Goal: Task Accomplishment & Management: Complete application form

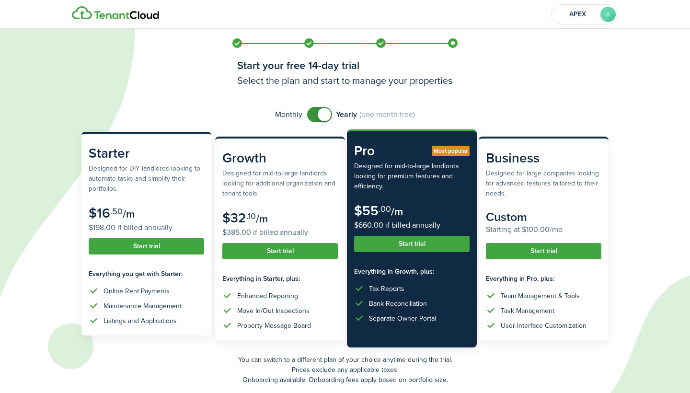
click at [146, 238] on subscription-pricing-card "Starter Designed for DIY landlords looking to automate tasks and simplify their…" at bounding box center [146, 234] width 130 height 204
click at [150, 243] on button "Start trial" at bounding box center [147, 246] width 116 height 16
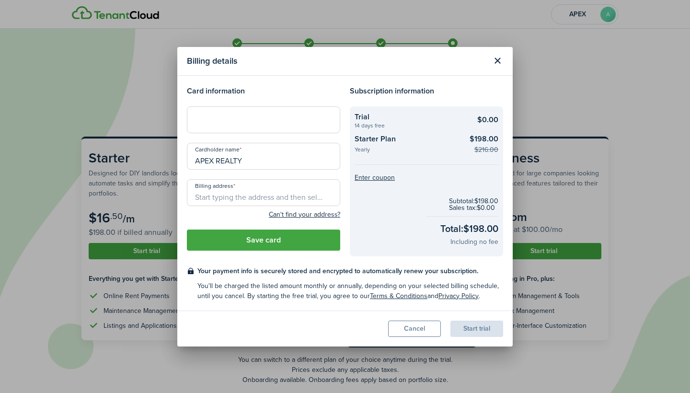
click at [495, 60] on button "Close modal" at bounding box center [497, 61] width 16 height 16
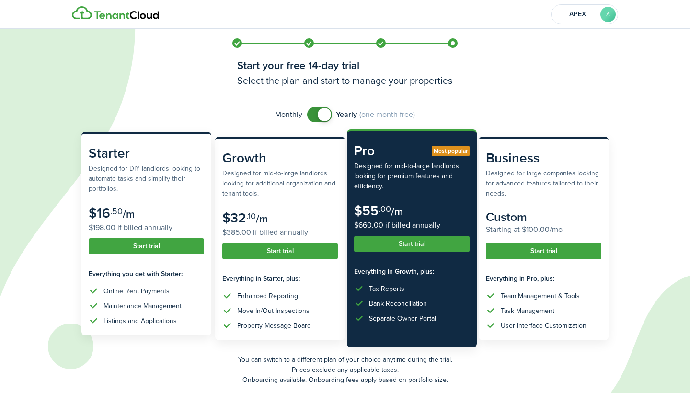
click at [187, 241] on button "Start trial" at bounding box center [147, 246] width 116 height 16
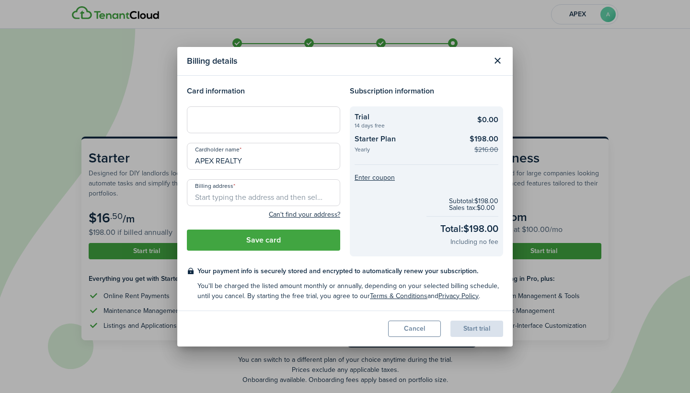
click at [416, 332] on button "Cancel" at bounding box center [414, 329] width 53 height 16
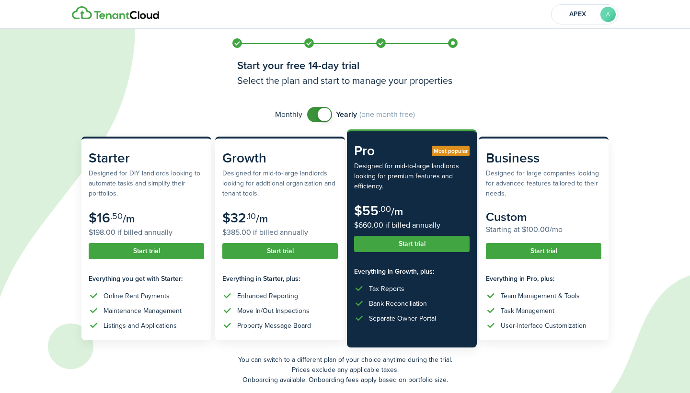
checkbox input "false"
click at [327, 116] on span at bounding box center [324, 114] width 13 height 13
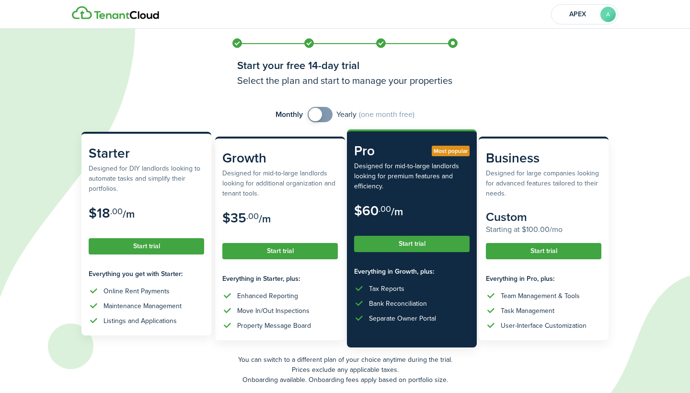
click at [174, 236] on subscription-pricing-card "Starter Designed for DIY landlords looking to automate tasks and simplify their…" at bounding box center [146, 234] width 130 height 204
click at [175, 242] on button "Start trial" at bounding box center [147, 246] width 116 height 16
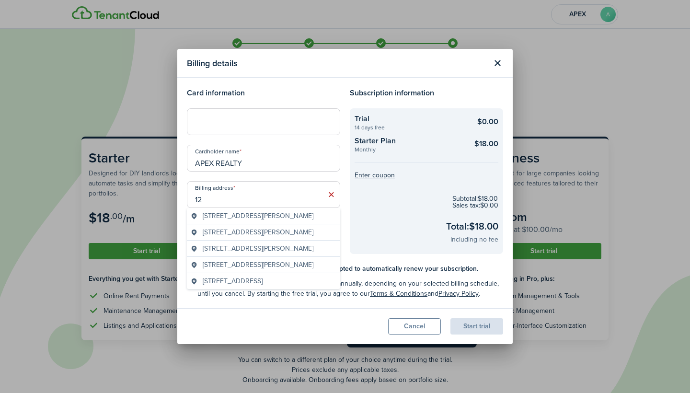
type input "1"
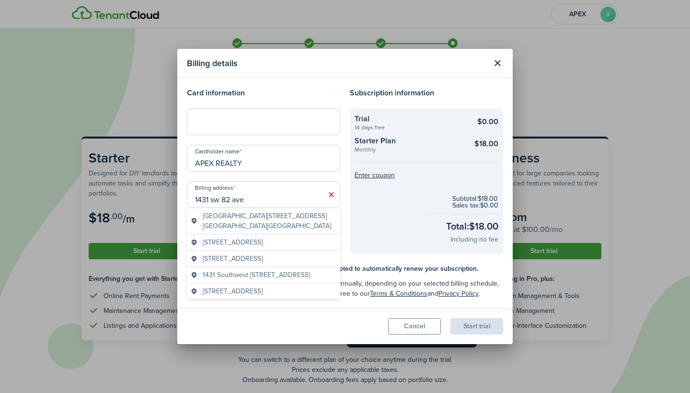
click at [250, 223] on span "[GEOGRAPHIC_DATA][STREET_ADDRESS][GEOGRAPHIC_DATA][GEOGRAPHIC_DATA]" at bounding box center [270, 221] width 134 height 20
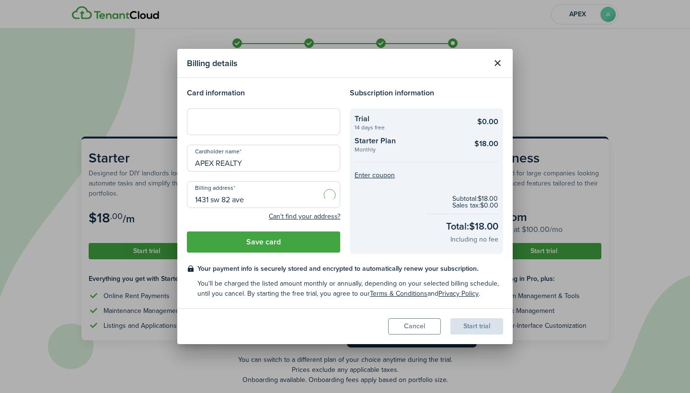
type input "[STREET_ADDRESS]"
click at [255, 238] on button "Save card" at bounding box center [263, 242] width 153 height 21
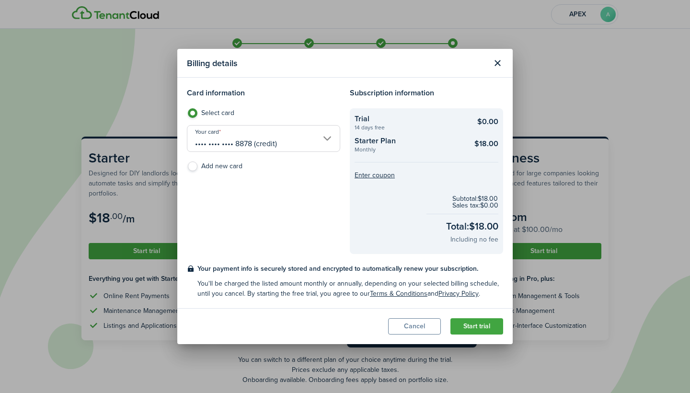
click at [483, 329] on button "Start trial" at bounding box center [477, 326] width 53 height 16
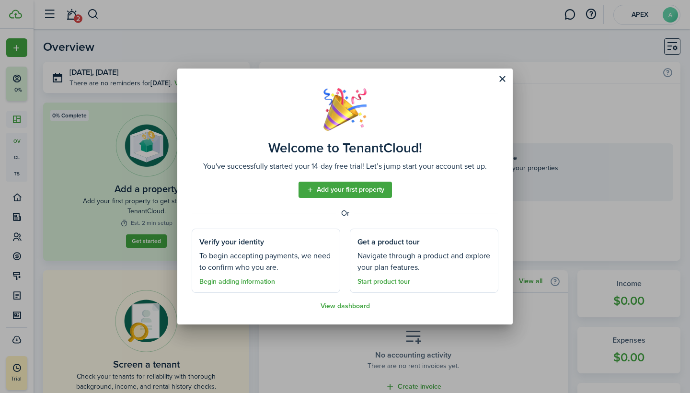
click at [367, 189] on link "Add your first property" at bounding box center [345, 190] width 93 height 16
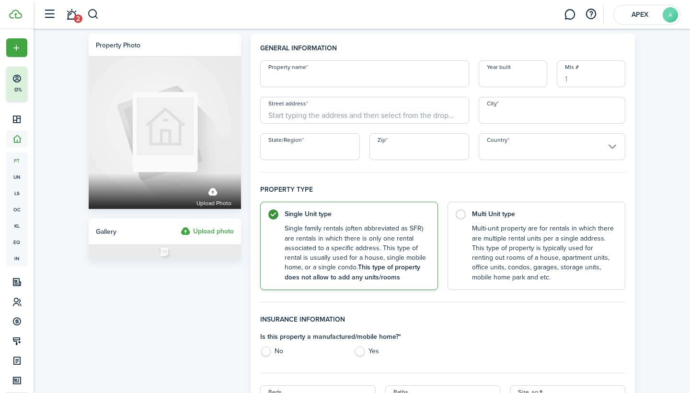
paste input "Residential Rental [STREET_ADDRESS]"
drag, startPoint x: 332, startPoint y: 78, endPoint x: 449, endPoint y: 58, distance: 118.7
click at [458, 72] on input "Residential Rental [STREET_ADDRESS]" at bounding box center [364, 73] width 209 height 27
click at [346, 80] on input "Residential Rental [STREET_ADDRESS]" at bounding box center [364, 73] width 209 height 27
drag, startPoint x: 329, startPoint y: 76, endPoint x: 479, endPoint y: 82, distance: 149.7
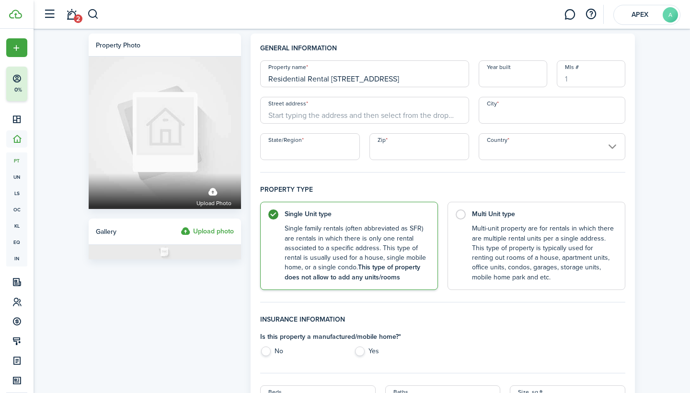
click at [479, 82] on div "Property name Residential Rental [STREET_ADDRESS] Year built Mls # Street addre…" at bounding box center [443, 110] width 375 height 100
type input "Residential Rental"
drag, startPoint x: 381, startPoint y: 105, endPoint x: 376, endPoint y: 101, distance: 6.4
click at [381, 105] on input "Street address" at bounding box center [364, 110] width 209 height 27
paste input "[STREET_ADDRESS]"
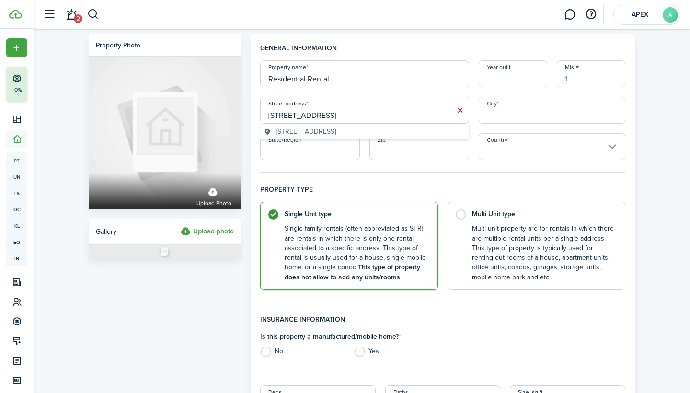
click at [396, 139] on div "[STREET_ADDRESS]" at bounding box center [364, 132] width 209 height 16
type input "[STREET_ADDRESS]"
type input "Davie"
type input "FL"
type input "33325"
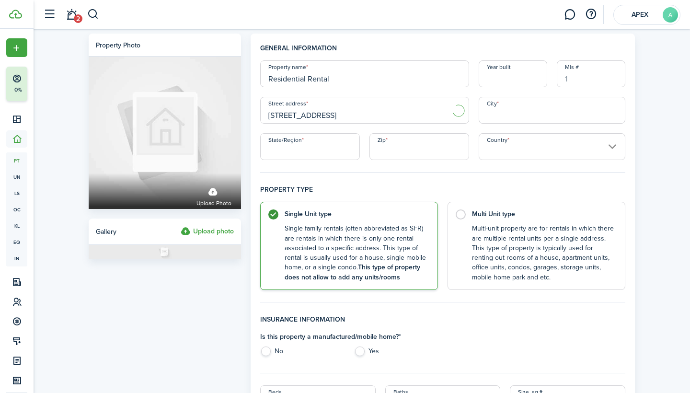
type input "[GEOGRAPHIC_DATA]"
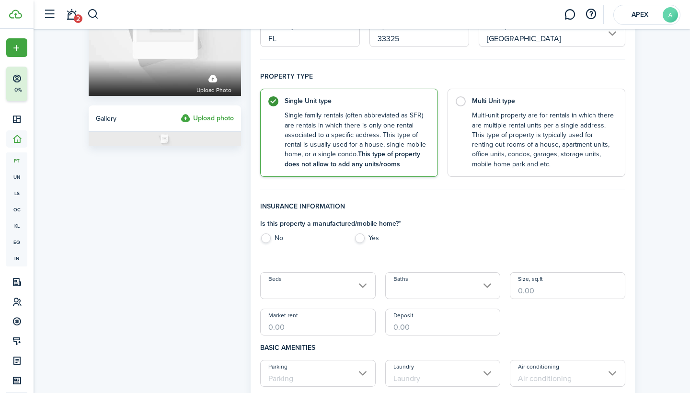
scroll to position [130, 0]
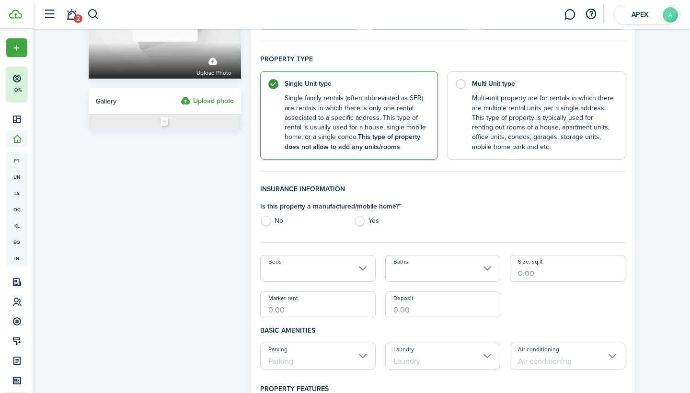
click at [269, 215] on div "Is this property a manufactured/mobile home? * No Yes" at bounding box center [349, 215] width 187 height 29
click at [269, 221] on label "No" at bounding box center [302, 223] width 84 height 14
radio input "true"
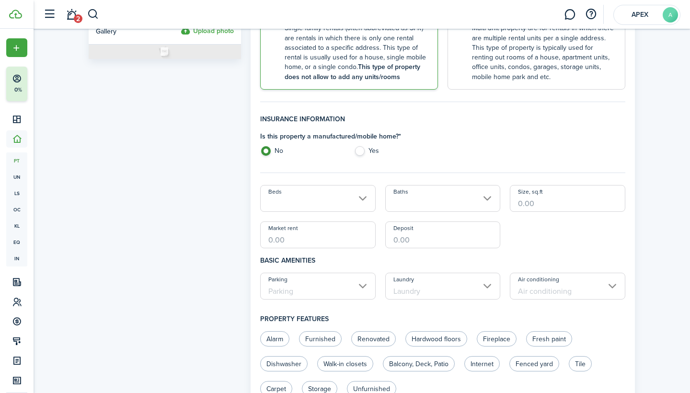
scroll to position [203, 0]
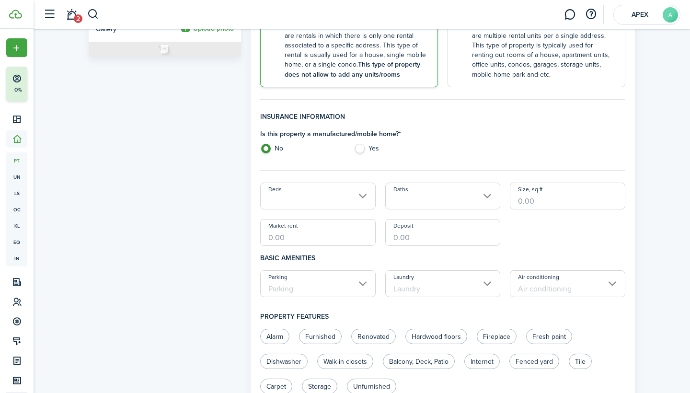
click at [347, 197] on input "Beds" at bounding box center [318, 196] width 116 height 27
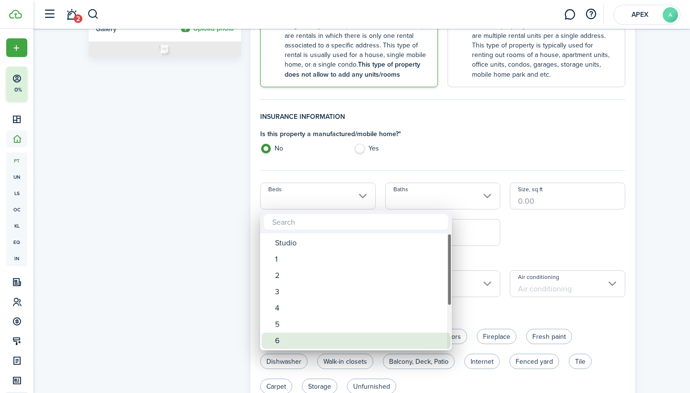
click at [326, 335] on div "6" at bounding box center [360, 341] width 170 height 16
type input "6"
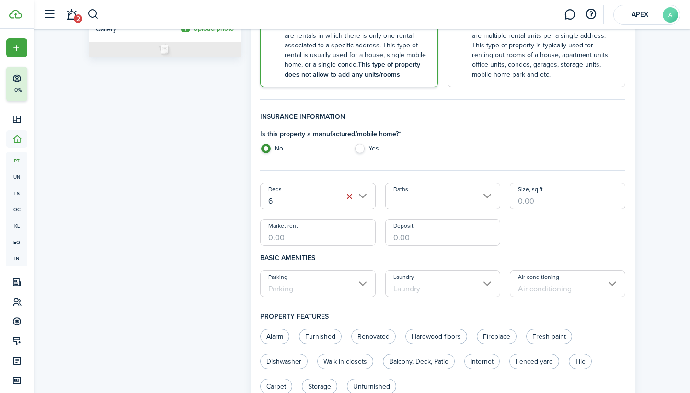
click at [449, 184] on input "Baths" at bounding box center [443, 196] width 116 height 27
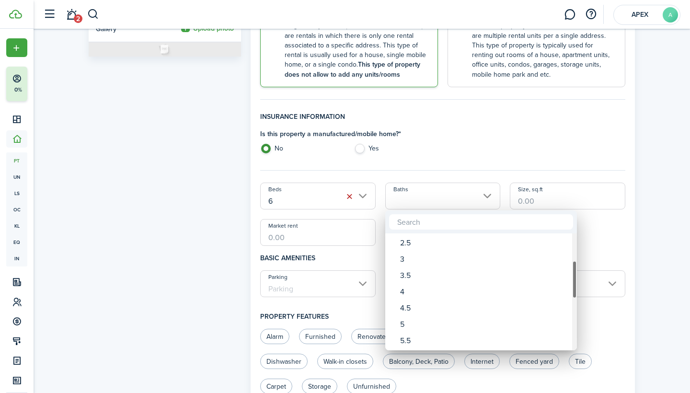
click at [431, 316] on div "5" at bounding box center [485, 324] width 170 height 16
click at [431, 315] on div "4.5" at bounding box center [485, 308] width 170 height 16
type input "4.5"
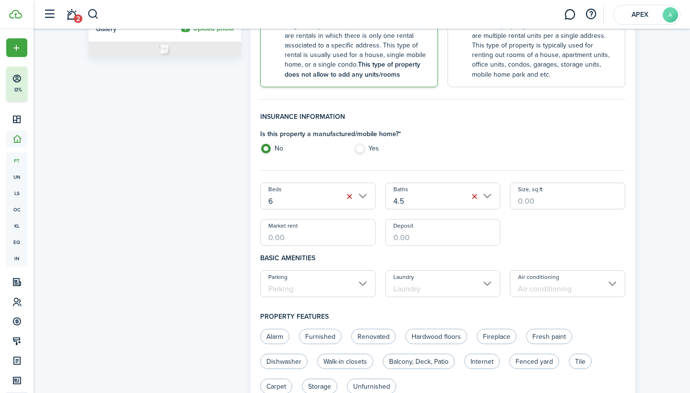
click at [567, 196] on input "Size, sq.ft" at bounding box center [568, 196] width 116 height 27
type input "3,890"
click at [349, 232] on input "Market rent" at bounding box center [318, 232] width 116 height 27
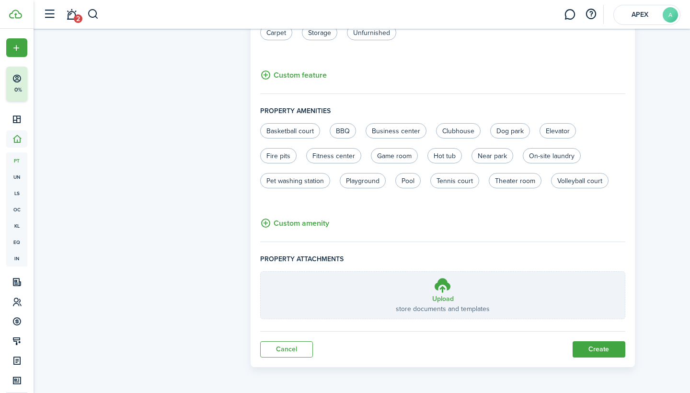
scroll to position [556, 0]
type input "$7,000.00"
click at [447, 304] on p "store documents and templates" at bounding box center [443, 309] width 94 height 10
click at [261, 272] on input "Upload store documents and templates Choose file" at bounding box center [261, 272] width 0 height 0
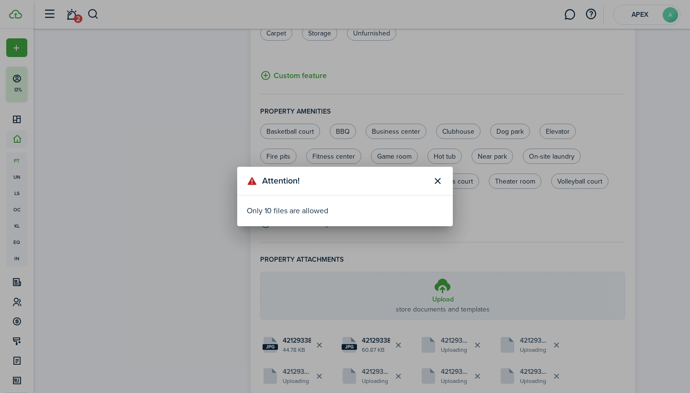
click at [434, 177] on button "Close modal" at bounding box center [438, 181] width 16 height 16
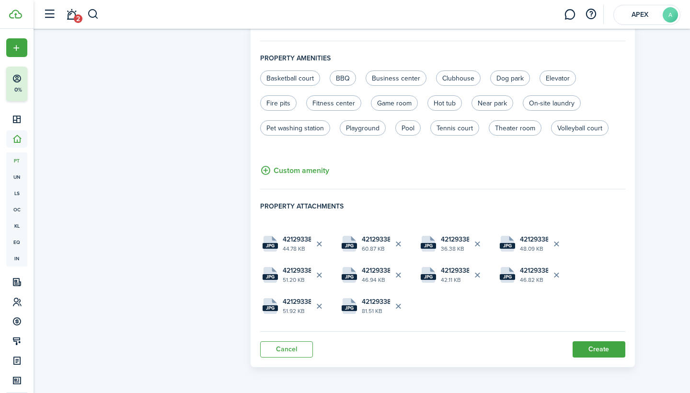
scroll to position [609, 0]
click at [279, 238] on file "jpg 421293388_15.jpg.jpeg 44.78 KB" at bounding box center [295, 244] width 70 height 26
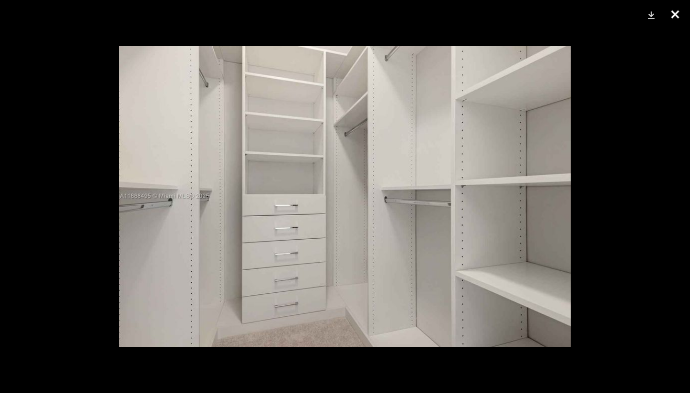
click at [672, 19] on button "Close" at bounding box center [675, 14] width 24 height 29
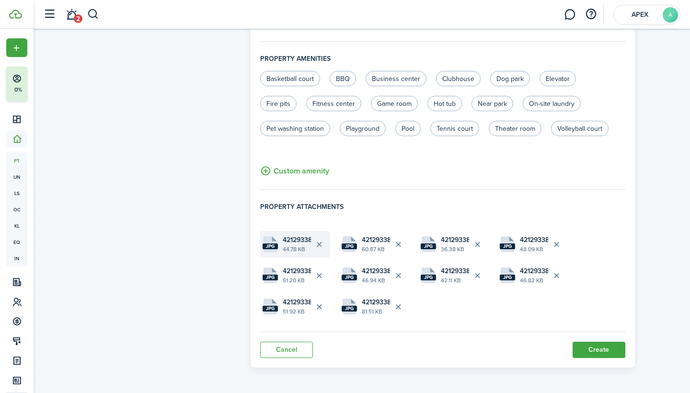
click at [298, 249] on file-size "44.78 KB" at bounding box center [297, 249] width 28 height 9
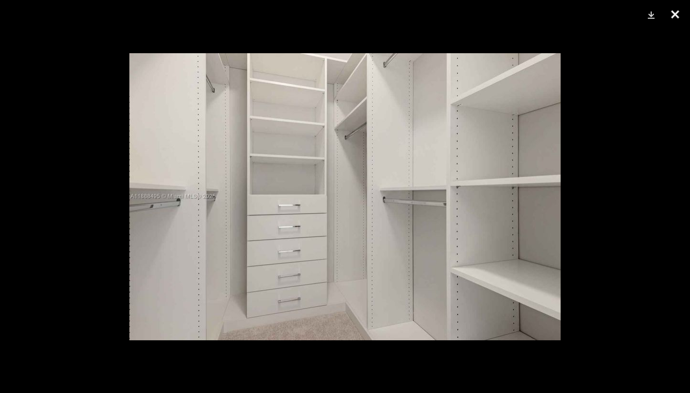
click at [673, 16] on button "Close" at bounding box center [675, 14] width 24 height 29
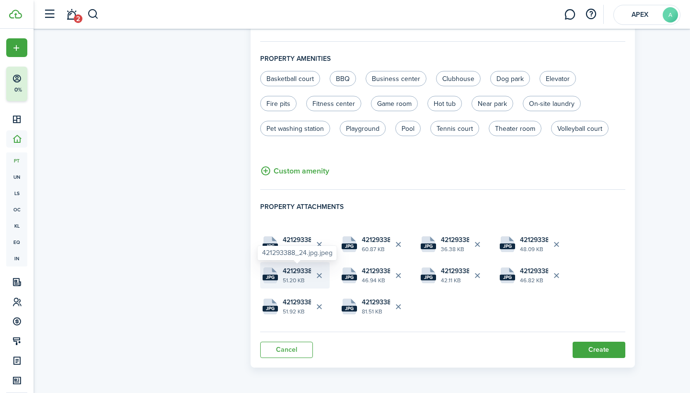
click at [299, 268] on span "421293388_24.jpg.jpeg" at bounding box center [297, 271] width 28 height 10
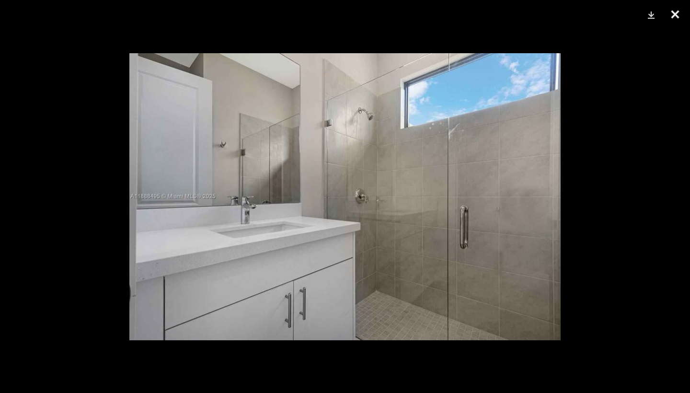
click at [676, 12] on button "Close" at bounding box center [675, 14] width 24 height 29
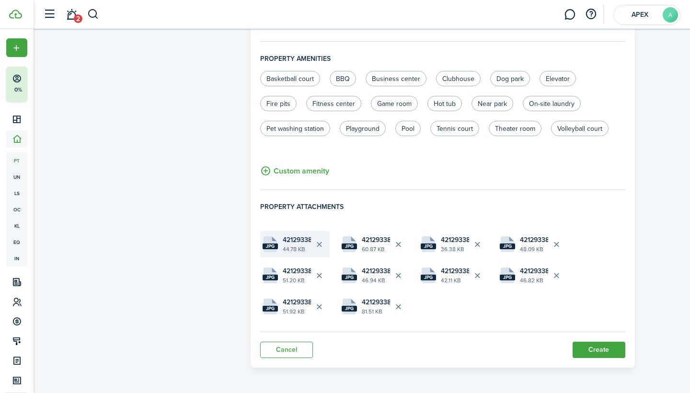
click at [320, 244] on button "Delete file" at bounding box center [319, 244] width 16 height 16
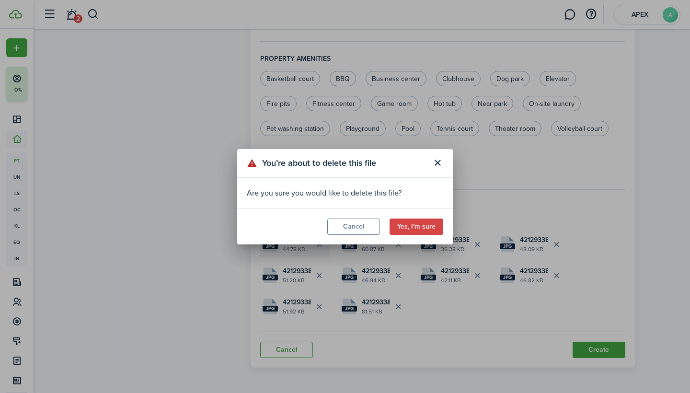
click at [320, 244] on div "You’re about to delete this file Are you sure you would like to delete this fil…" at bounding box center [345, 196] width 690 height 393
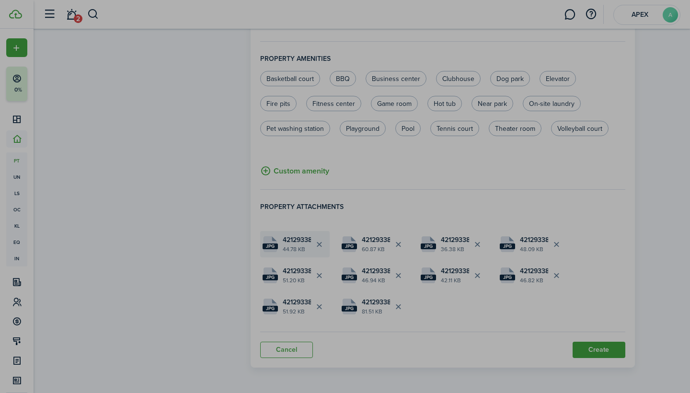
click at [320, 244] on div "You’re about to delete this file Are you sure you would like to delete this fil…" at bounding box center [345, 196] width 690 height 393
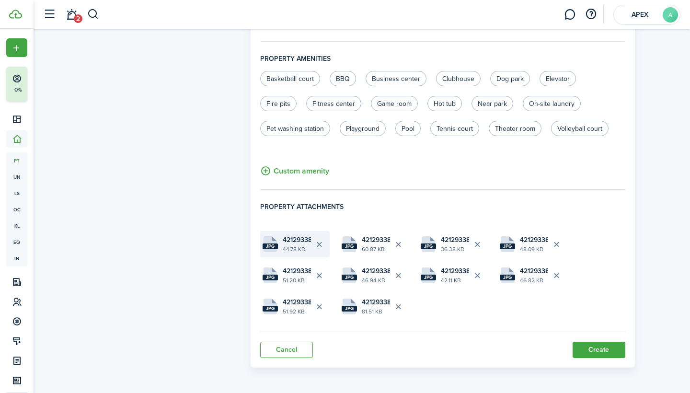
click at [320, 243] on button "Delete file" at bounding box center [319, 244] width 16 height 16
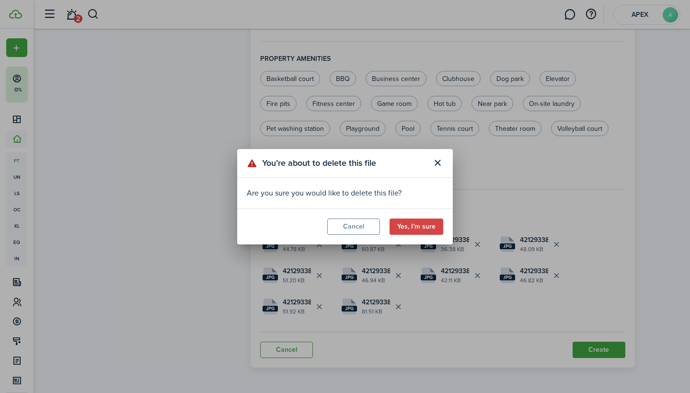
click at [423, 230] on button "Yes, I’m sure" at bounding box center [417, 227] width 54 height 16
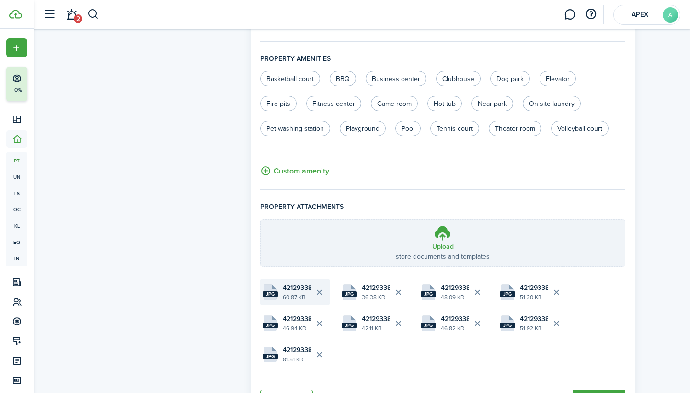
click at [322, 291] on button "Delete file" at bounding box center [319, 292] width 16 height 16
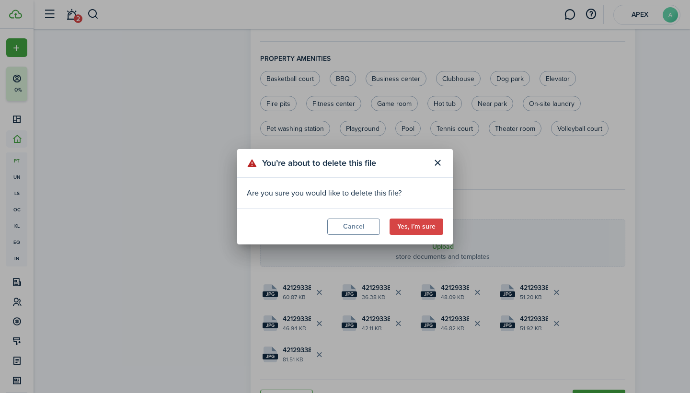
click at [421, 226] on button "Yes, I’m sure" at bounding box center [417, 227] width 54 height 16
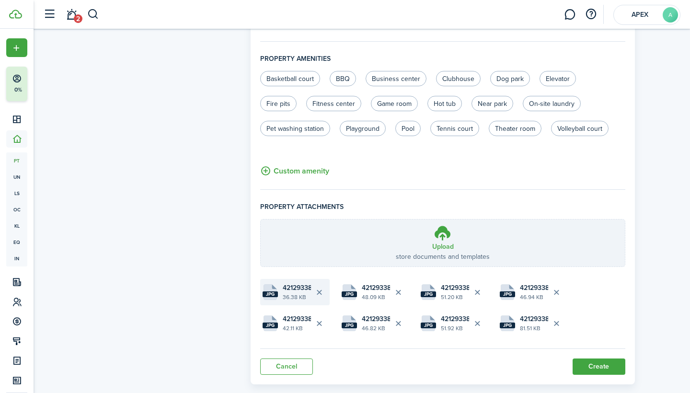
click at [318, 289] on button "Delete file" at bounding box center [319, 292] width 16 height 16
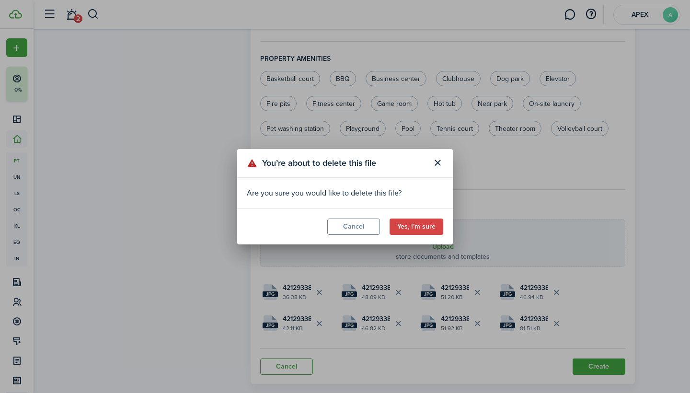
click at [412, 219] on button "Yes, I’m sure" at bounding box center [417, 227] width 54 height 16
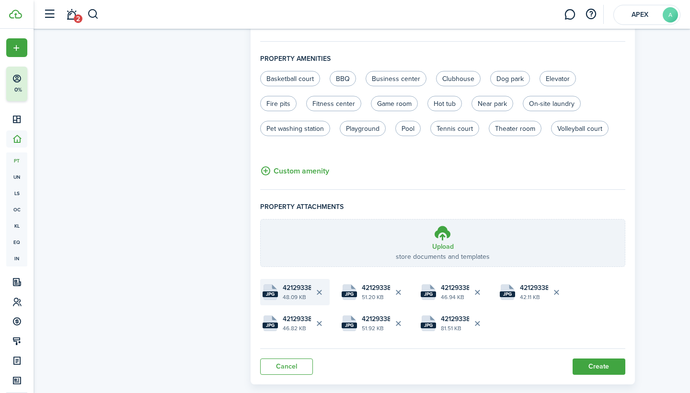
click at [318, 290] on button "Delete file" at bounding box center [319, 292] width 16 height 16
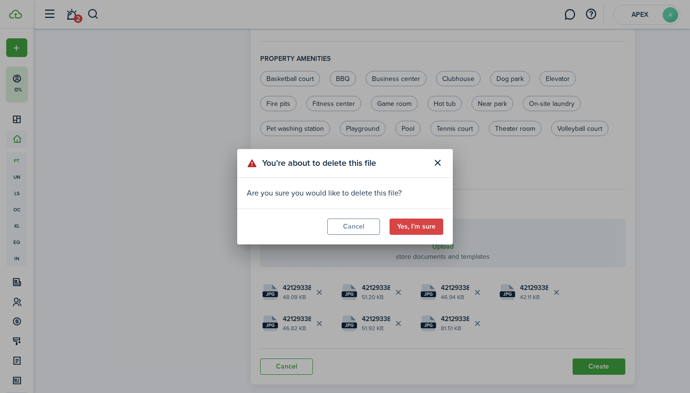
click at [420, 223] on button "Yes, I’m sure" at bounding box center [417, 227] width 54 height 16
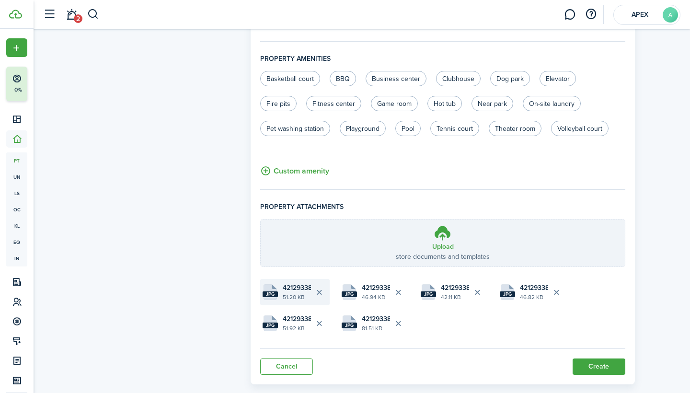
click at [318, 290] on button "Delete file" at bounding box center [319, 292] width 16 height 16
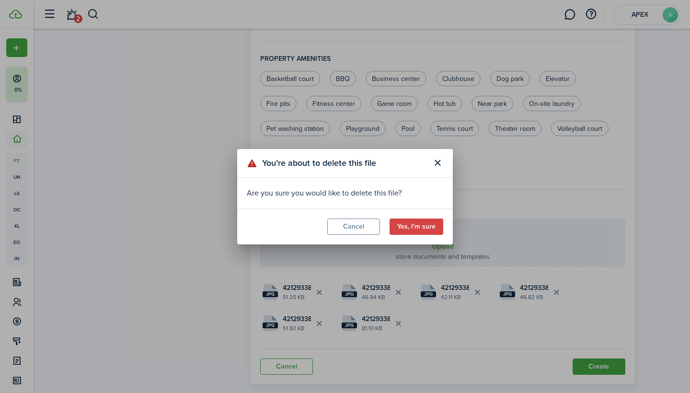
click at [426, 224] on button "Yes, I’m sure" at bounding box center [417, 227] width 54 height 16
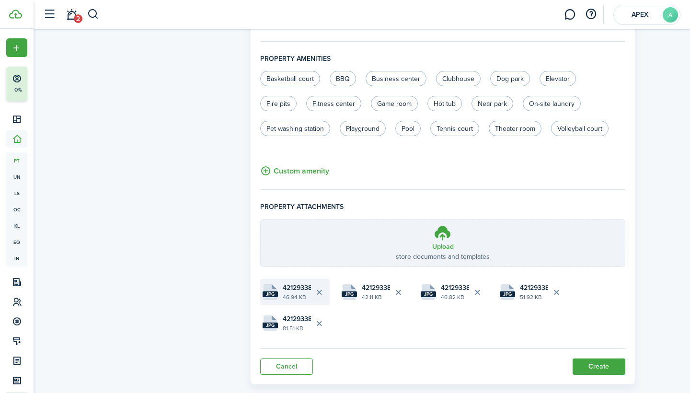
click at [320, 289] on button "Delete file" at bounding box center [319, 292] width 16 height 16
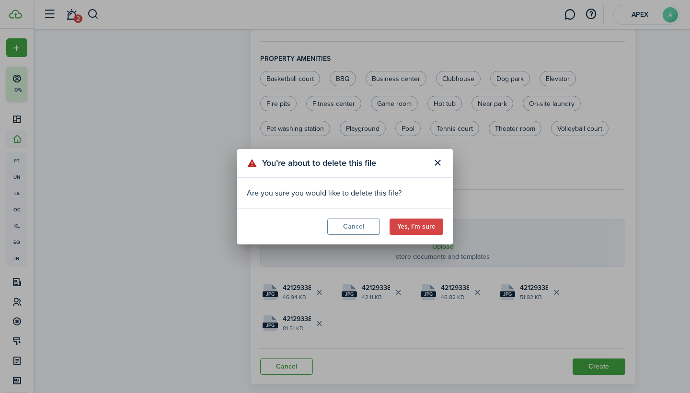
click at [417, 221] on button "Yes, I’m sure" at bounding box center [417, 227] width 54 height 16
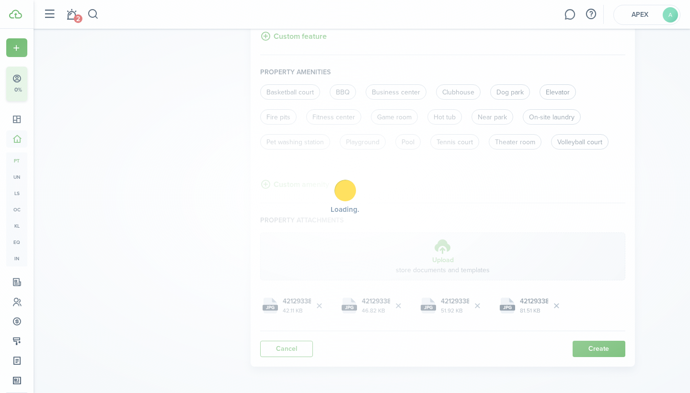
scroll to position [594, 0]
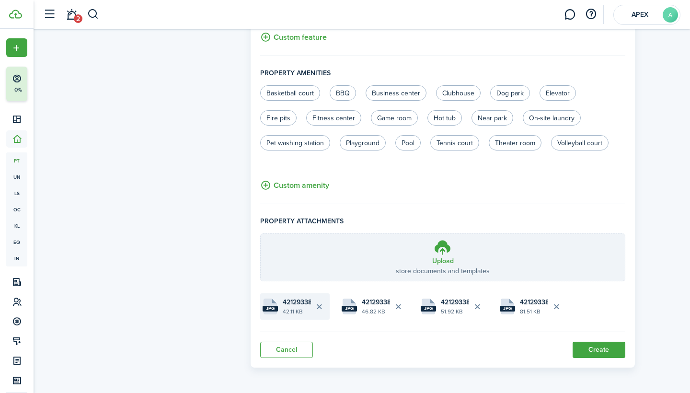
click at [317, 302] on button "Delete file" at bounding box center [319, 307] width 16 height 16
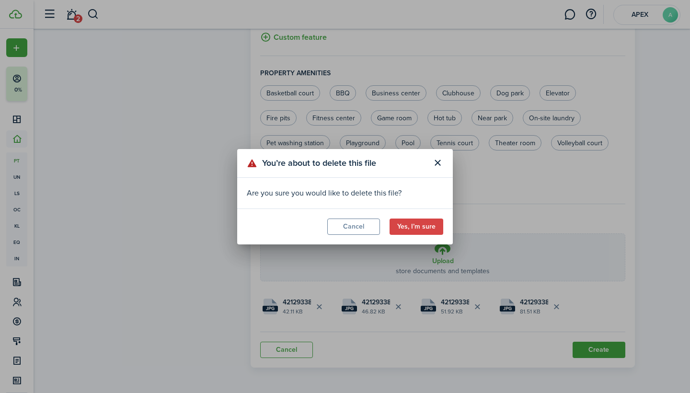
click at [410, 222] on button "Yes, I’m sure" at bounding box center [417, 227] width 54 height 16
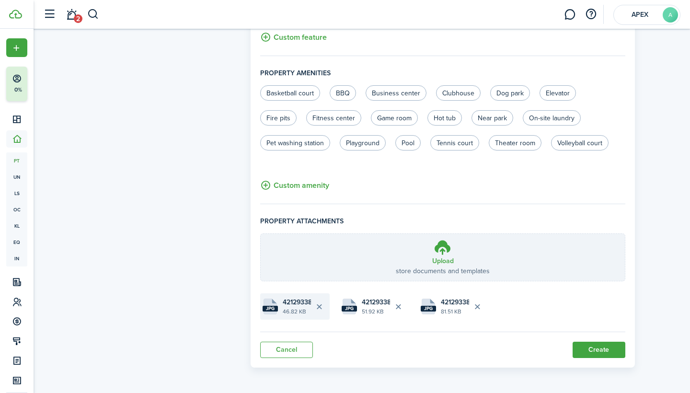
click at [317, 304] on button "Delete file" at bounding box center [319, 307] width 16 height 16
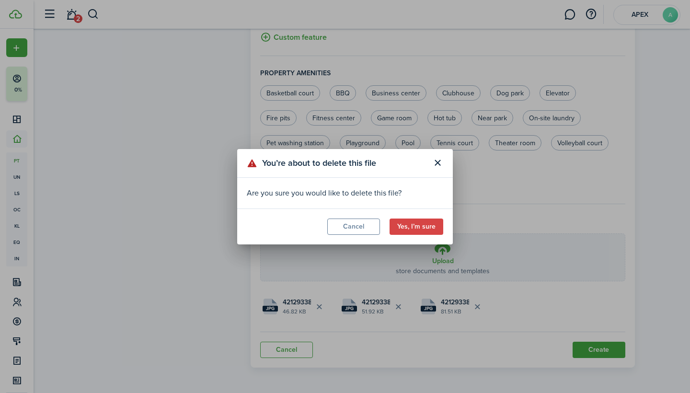
click at [418, 225] on button "Yes, I’m sure" at bounding box center [417, 227] width 54 height 16
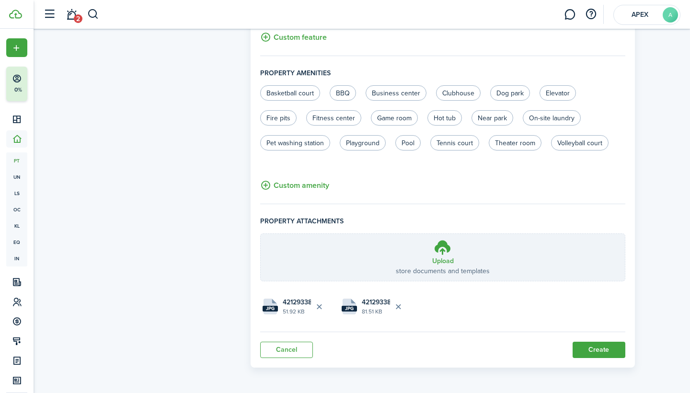
click at [320, 306] on button "Delete file" at bounding box center [319, 307] width 16 height 16
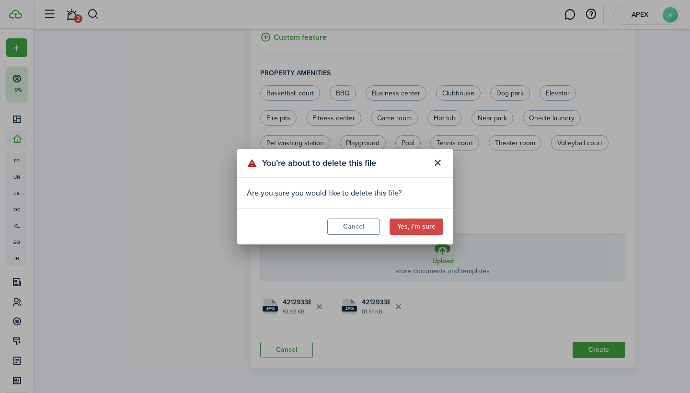
click at [424, 225] on button "Yes, I’m sure" at bounding box center [417, 227] width 54 height 16
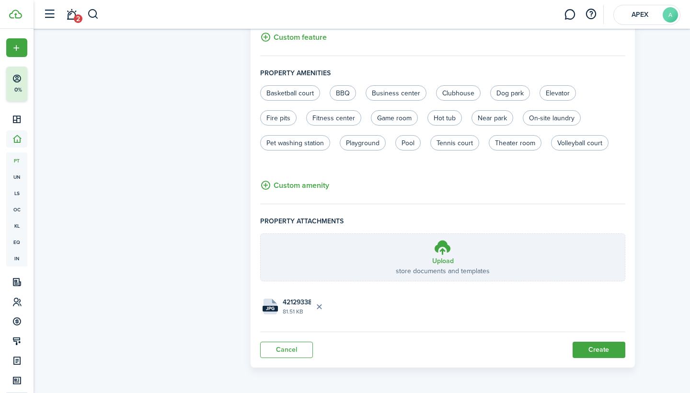
click at [320, 309] on button "Delete file" at bounding box center [319, 307] width 16 height 16
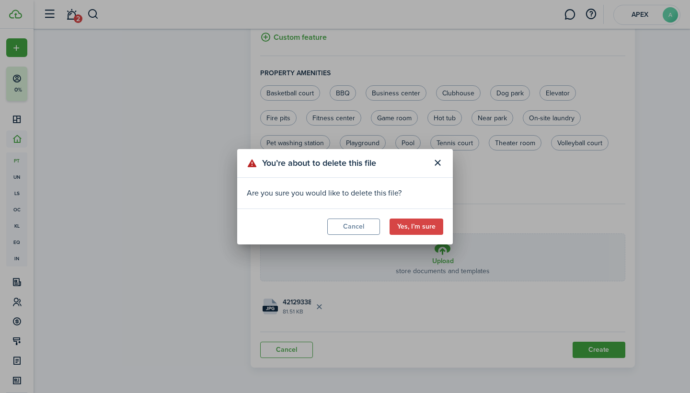
click at [423, 223] on button "Yes, I’m sure" at bounding box center [417, 227] width 54 height 16
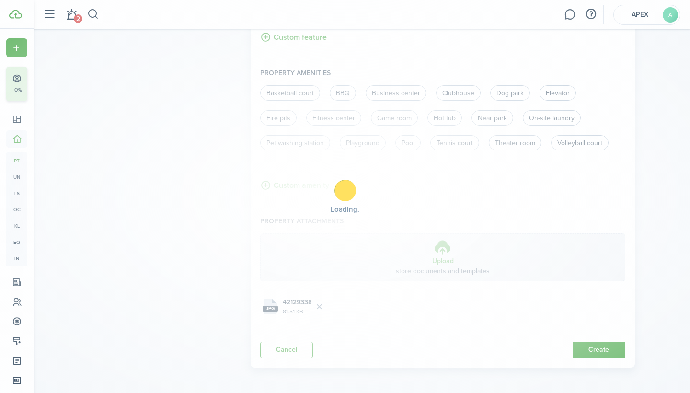
scroll to position [556, 0]
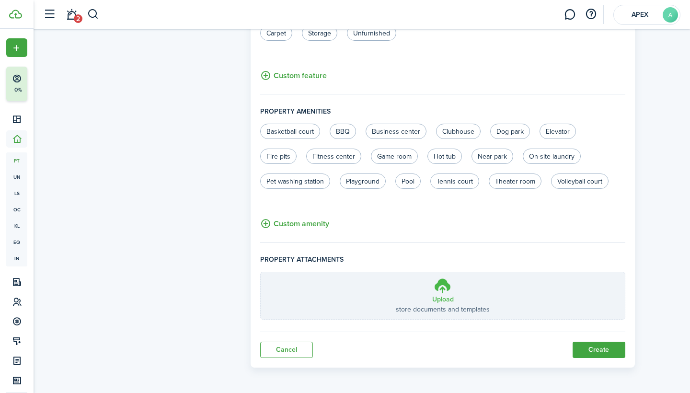
click at [397, 290] on label "Upload store documents and templates Choose file" at bounding box center [443, 295] width 364 height 47
click at [261, 272] on input "Upload store documents and templates Choose file" at bounding box center [261, 272] width 0 height 0
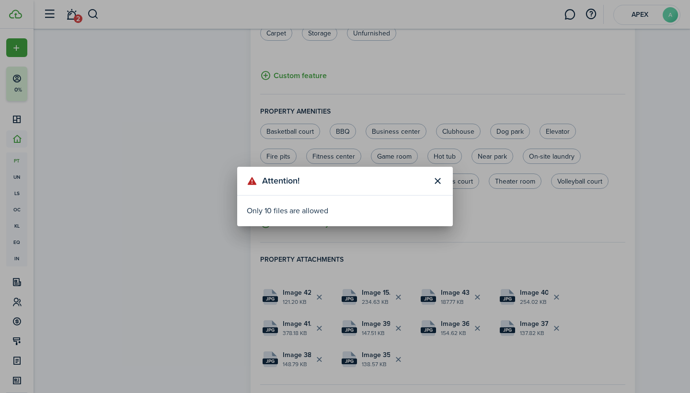
click at [448, 180] on header "Attention!" at bounding box center [345, 181] width 216 height 29
click at [439, 191] on header "Attention!" at bounding box center [345, 181] width 216 height 29
click at [438, 178] on button "Close modal" at bounding box center [438, 181] width 16 height 16
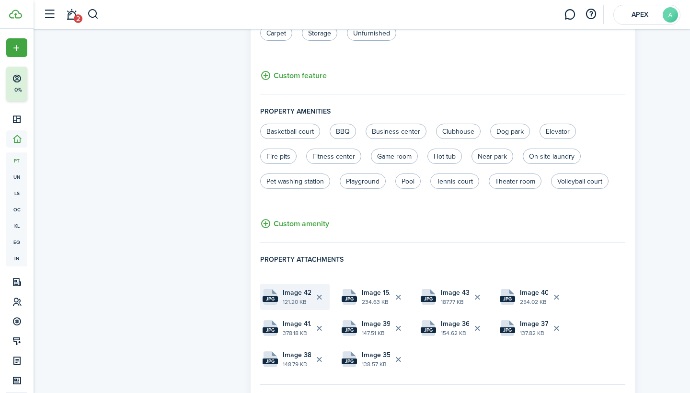
click at [279, 295] on file "jpg Image 42.jpeg 121.20 KB" at bounding box center [295, 297] width 70 height 26
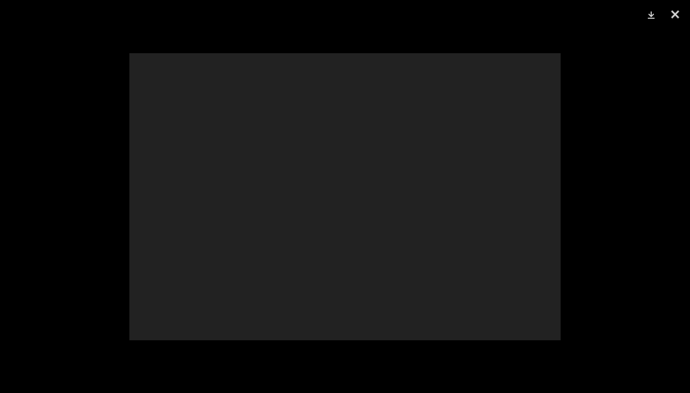
click at [279, 295] on div at bounding box center [344, 196] width 431 height 287
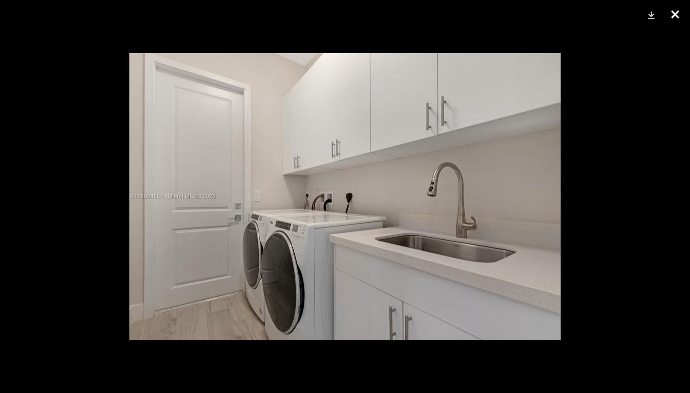
click at [672, 20] on button "Close" at bounding box center [675, 14] width 24 height 29
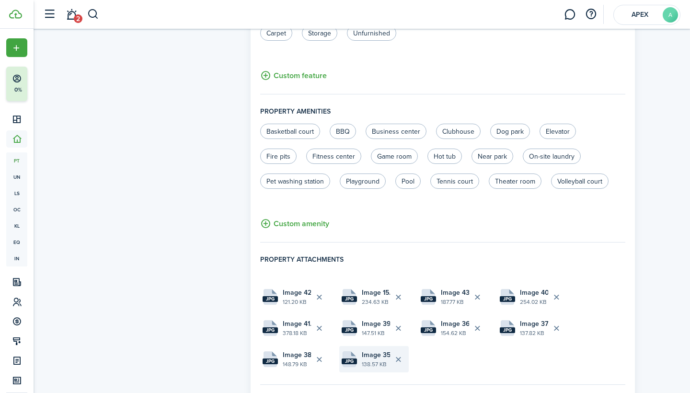
click at [347, 360] on file-extension "jpg" at bounding box center [349, 362] width 15 height 6
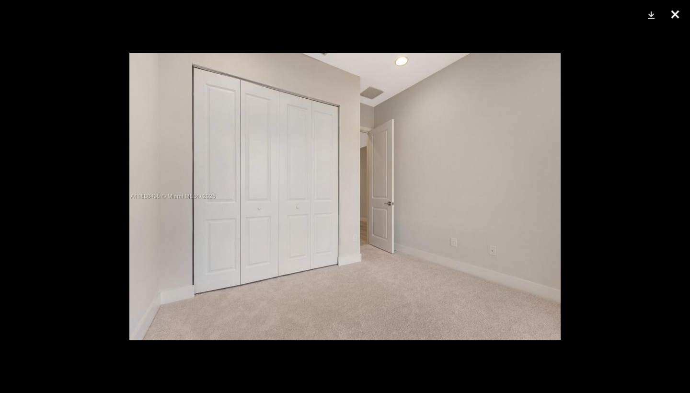
click at [675, 14] on button "Close" at bounding box center [675, 14] width 24 height 29
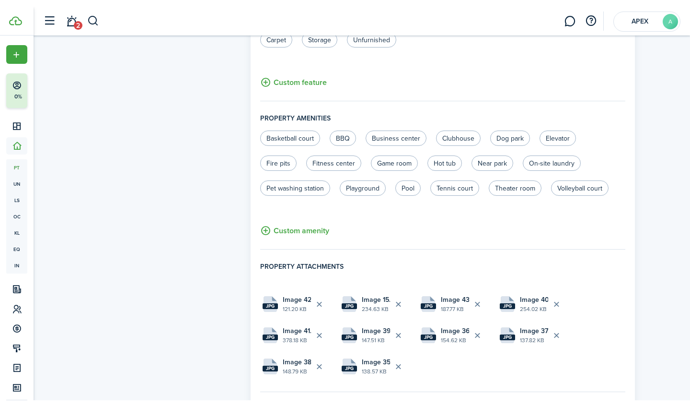
scroll to position [0, 0]
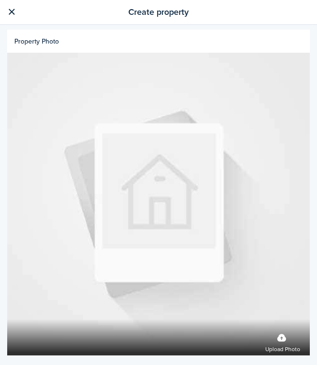
click at [11, 11] on link at bounding box center [11, 12] width 16 height 16
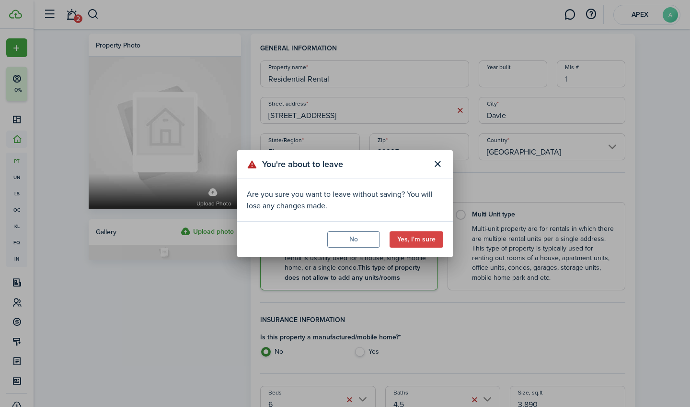
click at [352, 244] on button "No" at bounding box center [353, 239] width 53 height 16
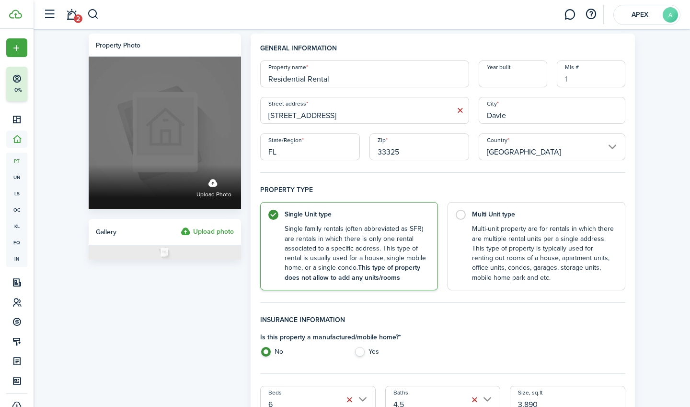
click at [189, 138] on label "Upload photo" at bounding box center [165, 133] width 152 height 152
click at [89, 164] on input "Upload photo" at bounding box center [89, 164] width 0 height 0
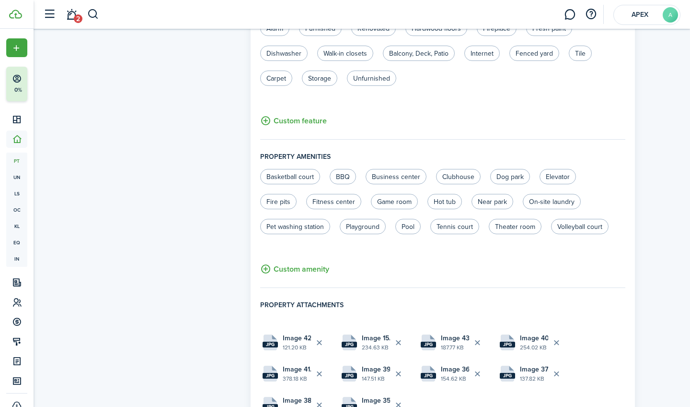
scroll to position [543, 0]
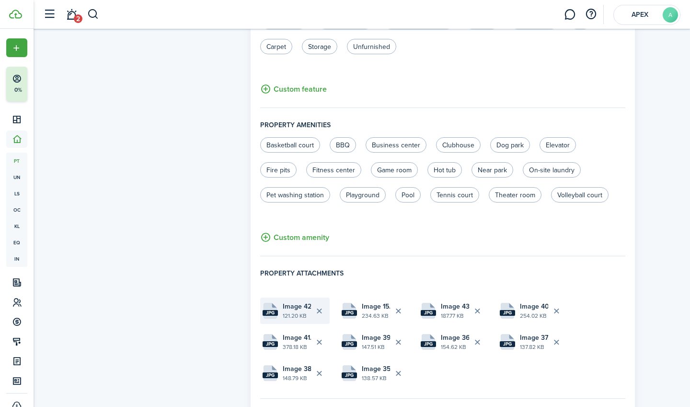
click at [322, 309] on button "Delete file" at bounding box center [319, 311] width 16 height 16
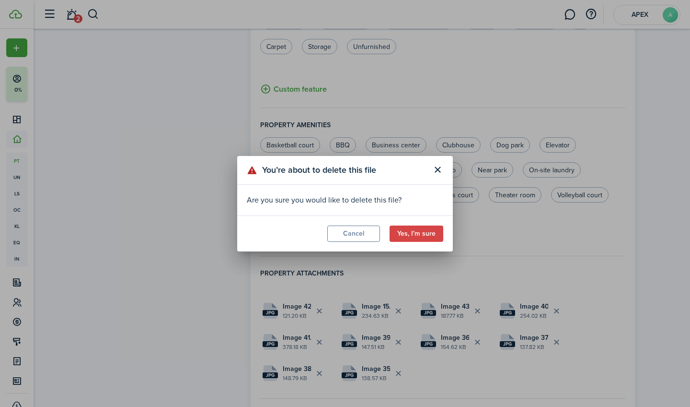
click at [426, 230] on button "Yes, I’m sure" at bounding box center [417, 233] width 54 height 16
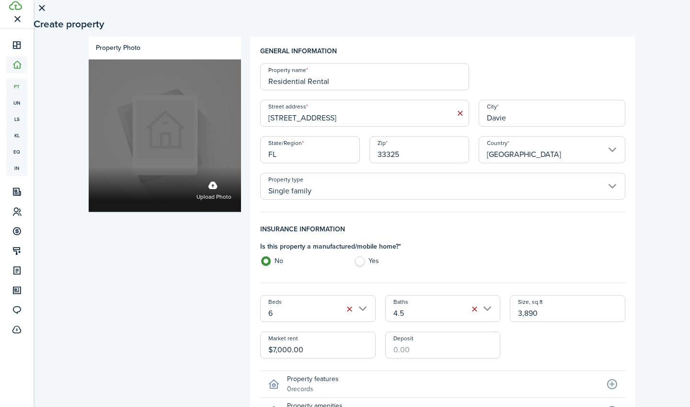
scroll to position [0, 0]
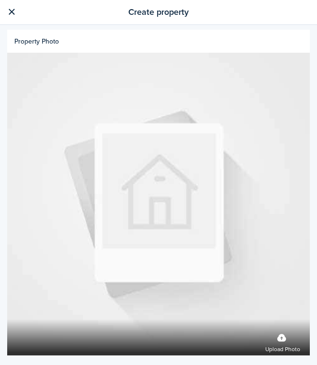
click at [11, 12] on link at bounding box center [11, 12] width 16 height 16
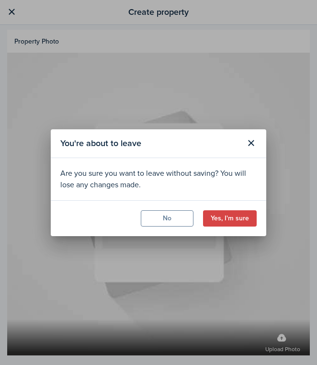
click at [238, 221] on button "Yes, I'm sure" at bounding box center [230, 218] width 54 height 16
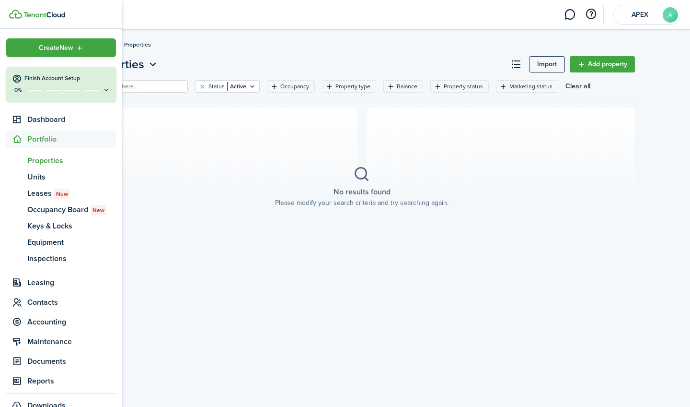
click at [18, 48] on div "Create New" at bounding box center [61, 47] width 110 height 19
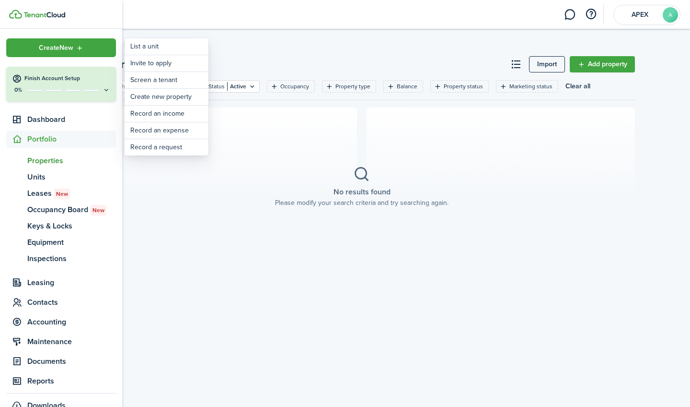
click at [230, 211] on section "No results found Please modify your search criteria and try searching again." at bounding box center [362, 186] width 547 height 158
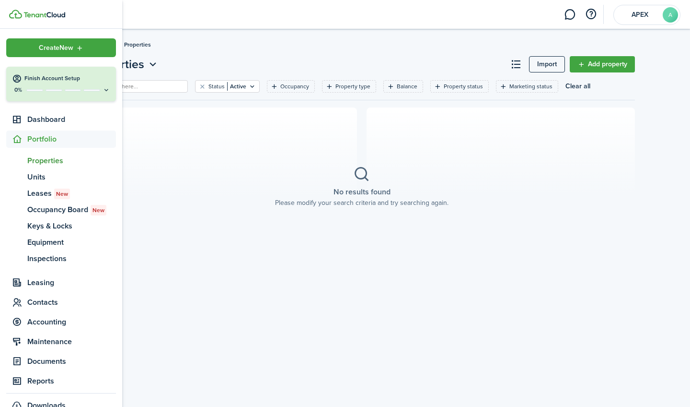
click at [34, 47] on div "Create New" at bounding box center [61, 47] width 110 height 19
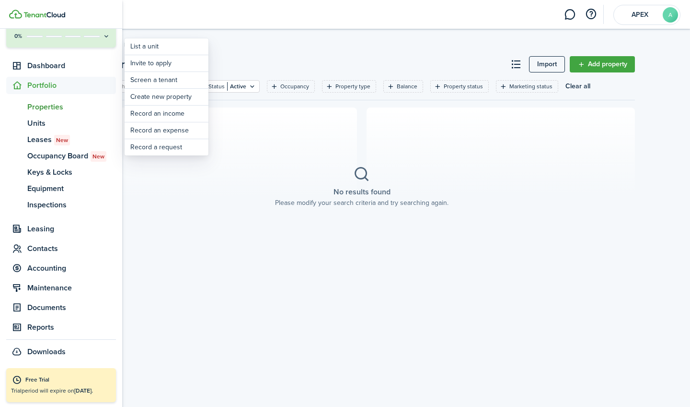
scroll to position [54, 0]
click at [62, 243] on span "Contacts" at bounding box center [71, 249] width 89 height 12
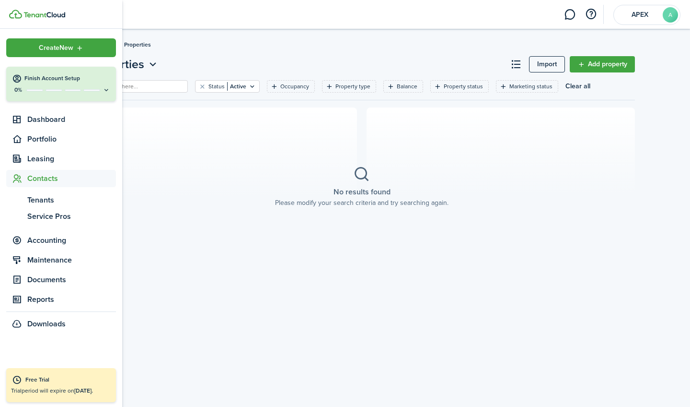
scroll to position [0, 0]
click at [63, 255] on span "Maintenance" at bounding box center [71, 260] width 89 height 12
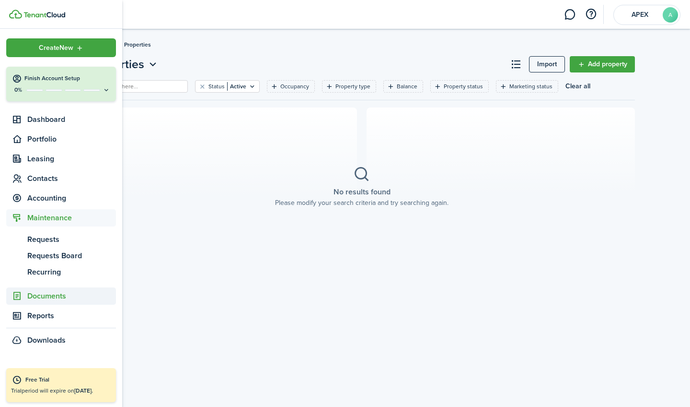
click at [70, 296] on span "Documents" at bounding box center [71, 296] width 89 height 12
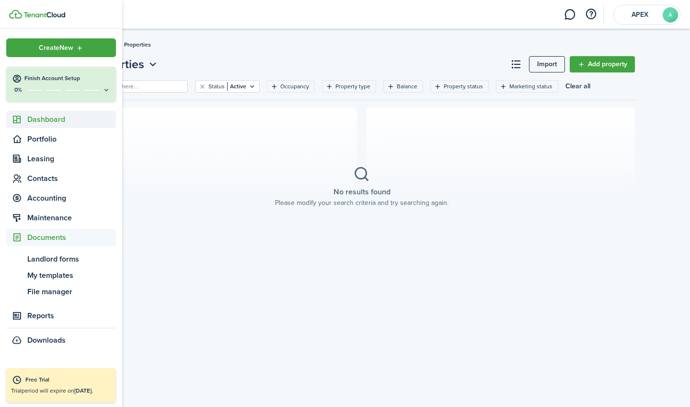
click at [57, 122] on span "Dashboard" at bounding box center [71, 120] width 89 height 12
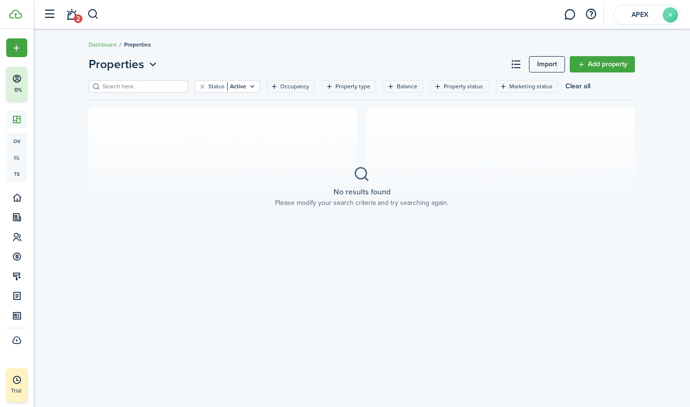
click at [604, 62] on link "Add property" at bounding box center [602, 64] width 65 height 16
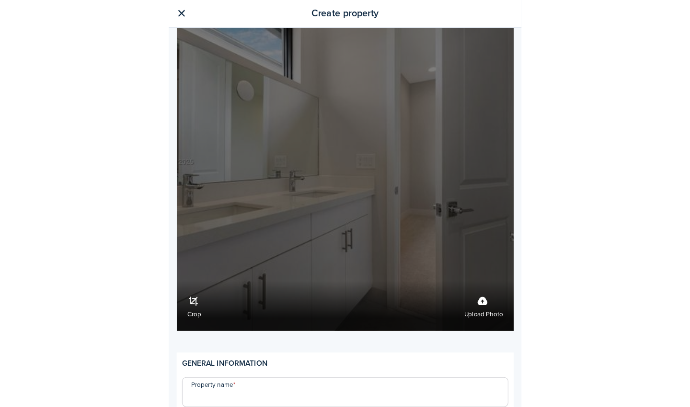
scroll to position [59, 0]
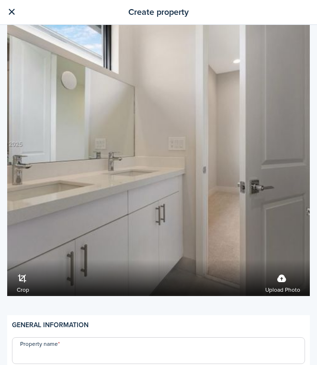
click at [12, 14] on link at bounding box center [11, 12] width 16 height 16
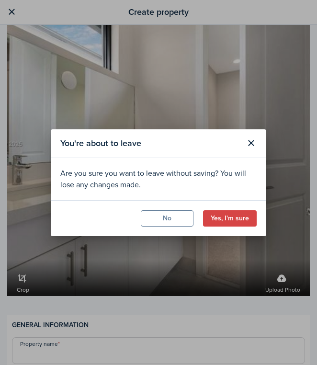
click at [233, 209] on modal-footer "No Yes, I'm sure" at bounding box center [159, 218] width 216 height 36
click at [235, 216] on button "Yes, I'm sure" at bounding box center [230, 218] width 54 height 16
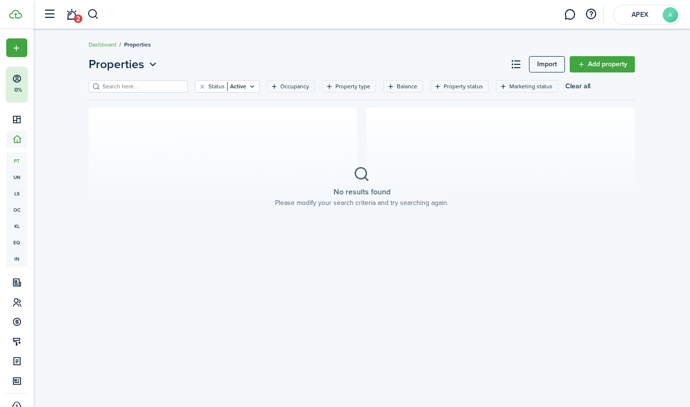
click at [602, 59] on link "Add property" at bounding box center [602, 64] width 65 height 16
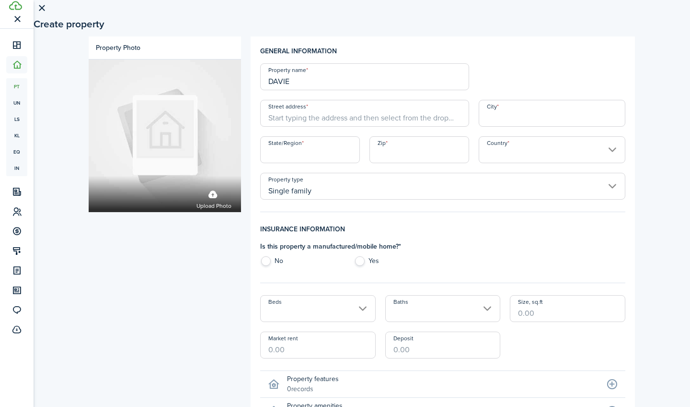
scroll to position [220, 0]
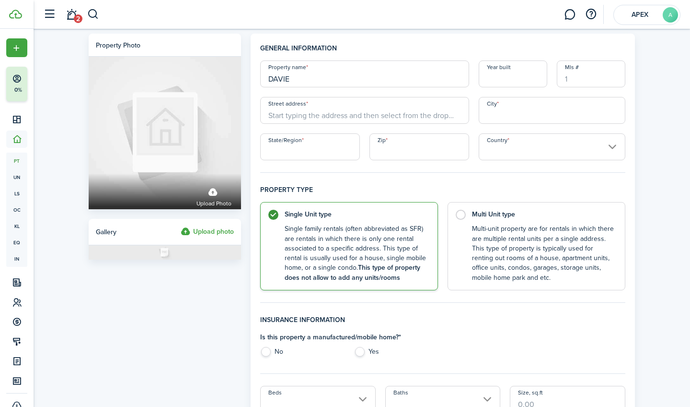
type input "DAVIE"
paste input "[STREET_ADDRESS]"
click at [336, 129] on span "[STREET_ADDRESS]" at bounding box center [306, 132] width 60 height 10
type input "[STREET_ADDRESS]"
type input "Davie"
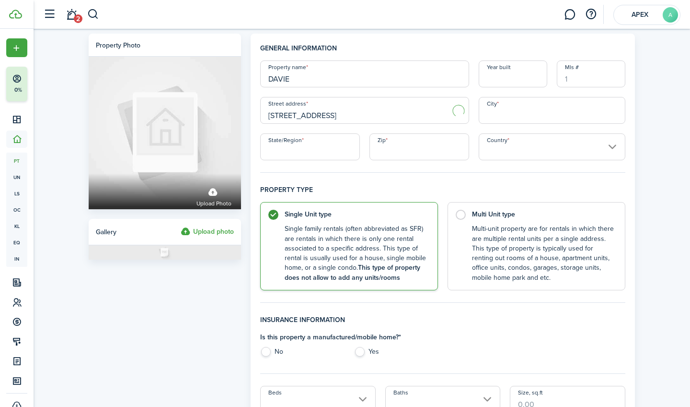
type input "FL"
type input "33325"
type input "[GEOGRAPHIC_DATA]"
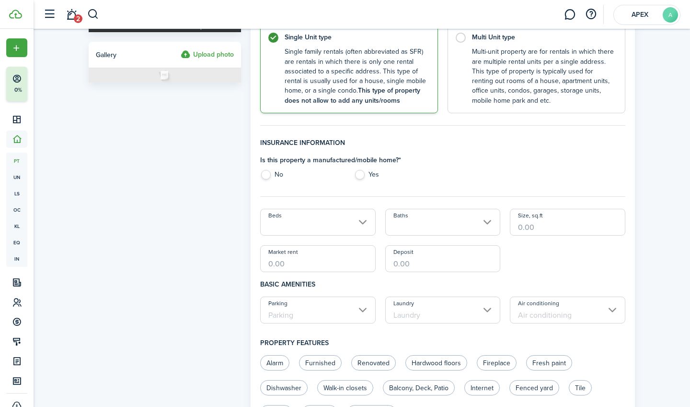
scroll to position [182, 0]
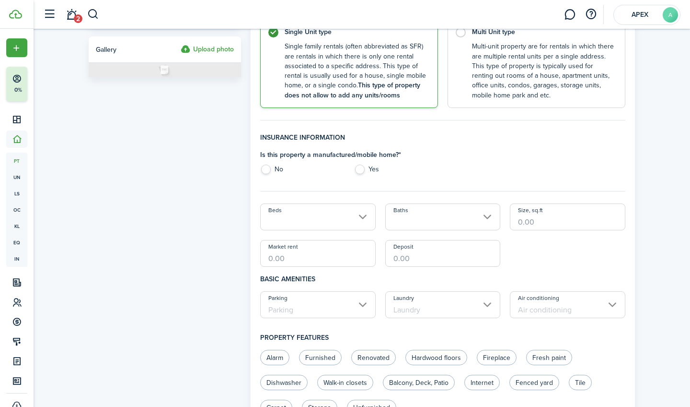
click at [337, 217] on input "Beds" at bounding box center [318, 216] width 116 height 27
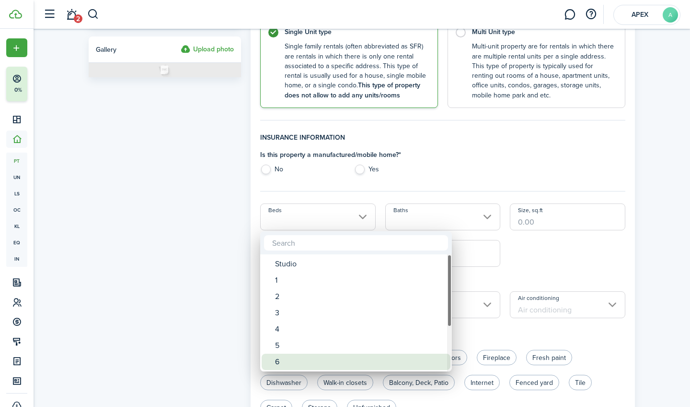
click at [311, 358] on div "6" at bounding box center [360, 361] width 170 height 16
type input "6"
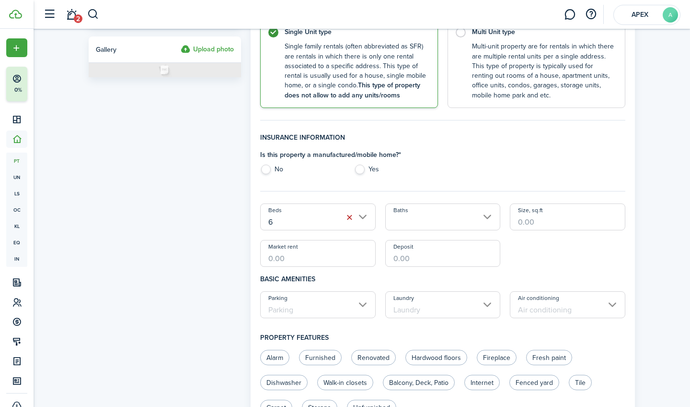
click at [424, 219] on input "Baths" at bounding box center [443, 216] width 116 height 27
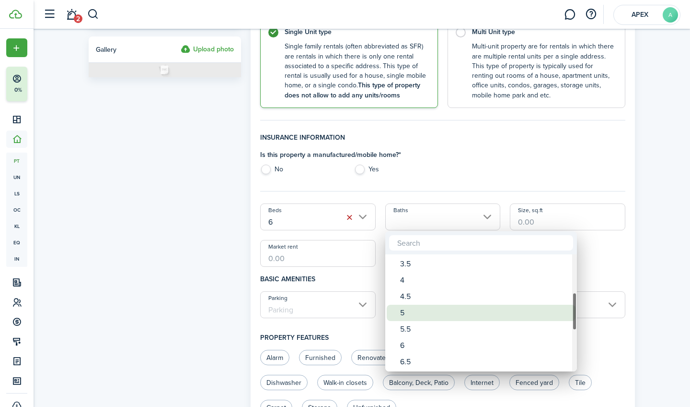
click at [422, 316] on div "5" at bounding box center [485, 312] width 170 height 16
type input "5"
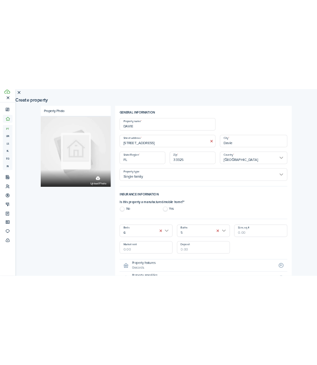
scroll to position [727, 0]
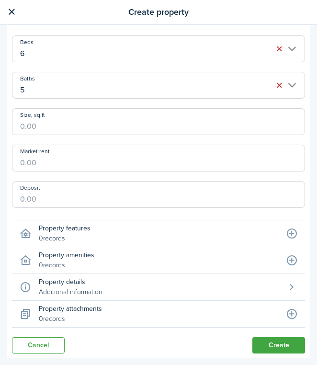
click at [104, 127] on input "Size, sq.ft" at bounding box center [158, 121] width 293 height 27
type input "3,889"
click at [94, 166] on input "Market rent" at bounding box center [158, 158] width 293 height 27
type input "$7,000.00"
click at [226, 325] on property-edit-mobile-button "Property attachments 0 records" at bounding box center [158, 314] width 293 height 26
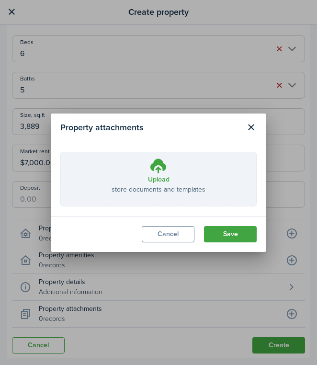
click at [240, 237] on button "Save" at bounding box center [230, 234] width 53 height 16
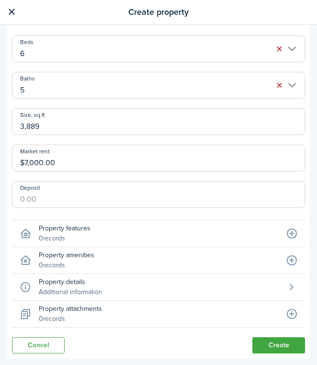
click at [286, 308] on icon at bounding box center [292, 314] width 27 height 26
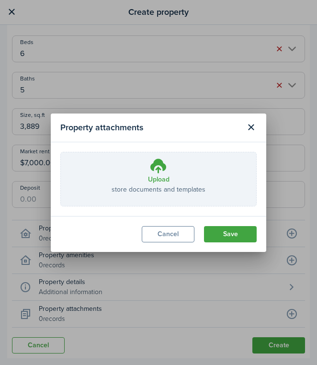
click at [291, 311] on div "Property attachments Upload store documents and templates Choose file Drop your…" at bounding box center [158, 182] width 317 height 365
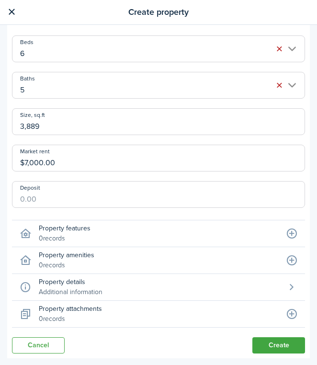
click at [293, 313] on icon at bounding box center [292, 314] width 27 height 26
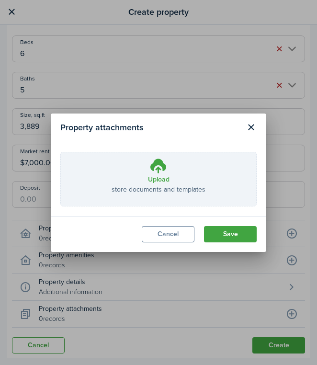
click at [247, 231] on button "Save" at bounding box center [230, 234] width 53 height 16
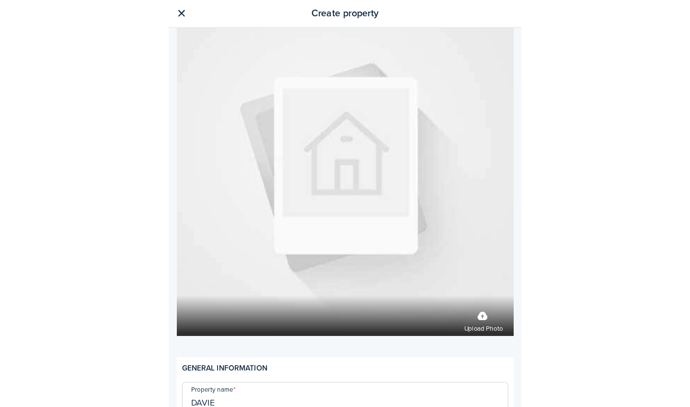
scroll to position [57, 0]
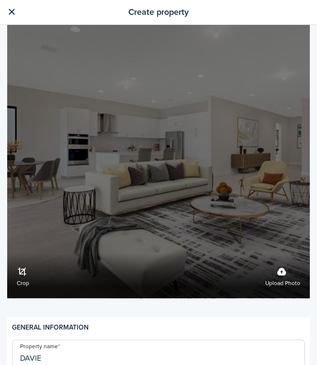
click at [179, 172] on label "Crop Upload photo" at bounding box center [158, 147] width 303 height 303
click at [7, 254] on input "Crop Upload photo" at bounding box center [7, 254] width 0 height 0
click at [287, 278] on label "Upload photo" at bounding box center [283, 275] width 35 height 25
click at [7, 254] on input "Crop Upload photo" at bounding box center [7, 254] width 0 height 0
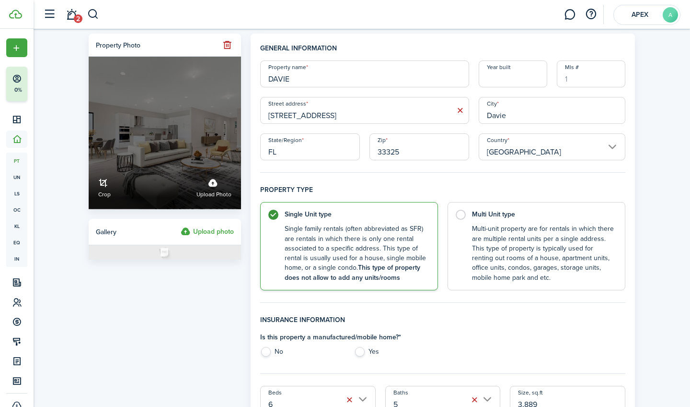
click at [145, 138] on label "Crop Upload photo" at bounding box center [165, 133] width 152 height 152
click at [89, 164] on input "Crop Upload photo" at bounding box center [89, 164] width 0 height 0
click at [148, 142] on label "Crop Upload photo" at bounding box center [165, 133] width 152 height 152
click at [89, 164] on input "Crop Upload photo" at bounding box center [89, 164] width 0 height 0
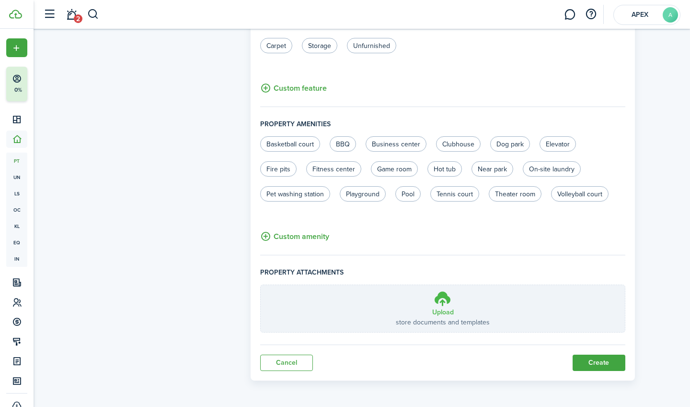
scroll to position [543, 0]
click at [431, 303] on label "Upload store documents and templates Choose file" at bounding box center [443, 309] width 364 height 47
click at [261, 286] on input "Upload store documents and templates Choose file" at bounding box center [261, 286] width 0 height 0
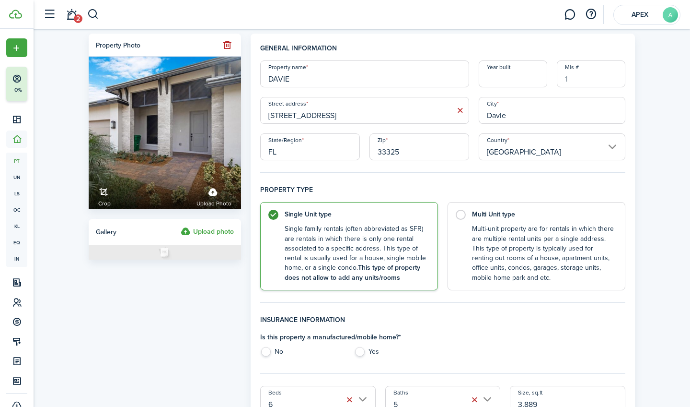
scroll to position [0, 0]
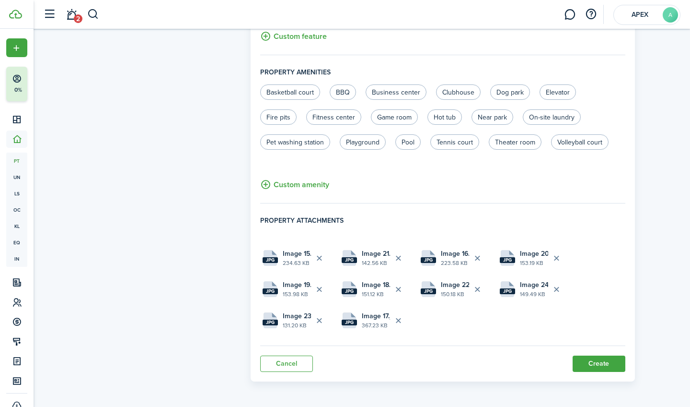
click at [607, 360] on button "Create" at bounding box center [599, 363] width 53 height 16
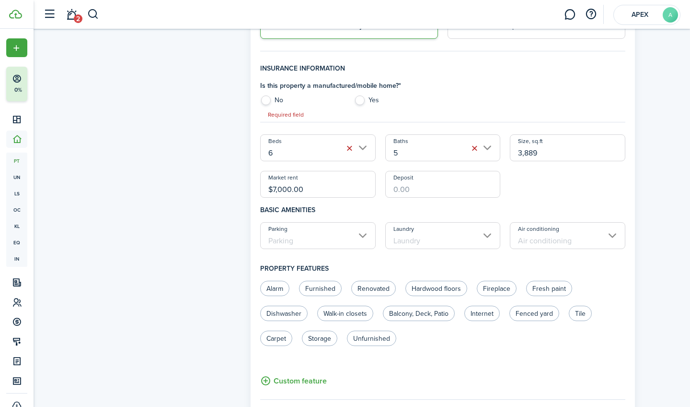
scroll to position [150, 0]
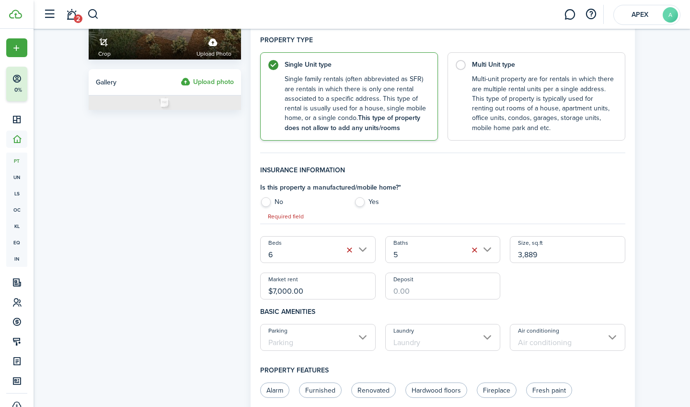
click at [411, 258] on input "5" at bounding box center [443, 249] width 116 height 27
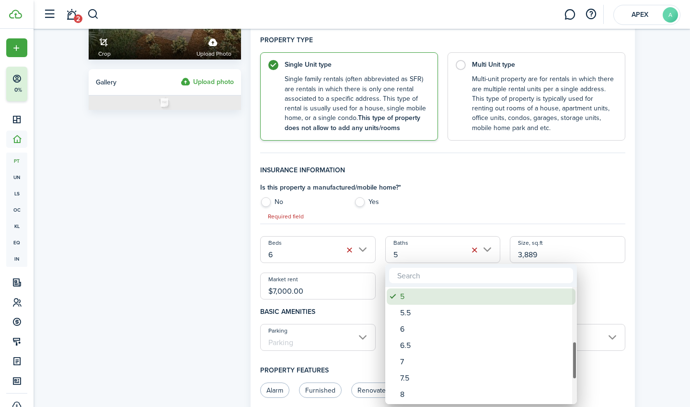
click at [415, 298] on div "5" at bounding box center [485, 296] width 170 height 16
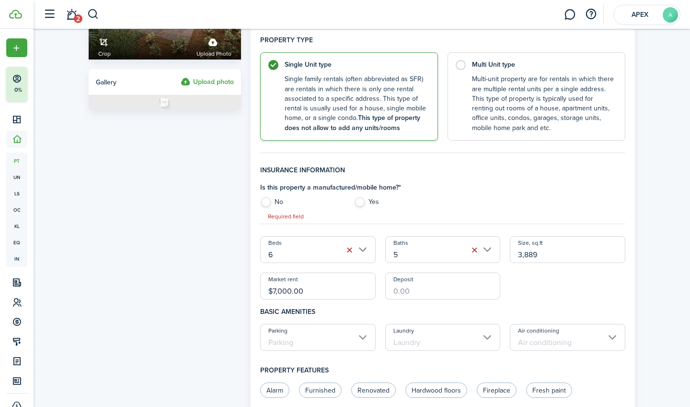
click at [316, 245] on input "6" at bounding box center [318, 249] width 116 height 27
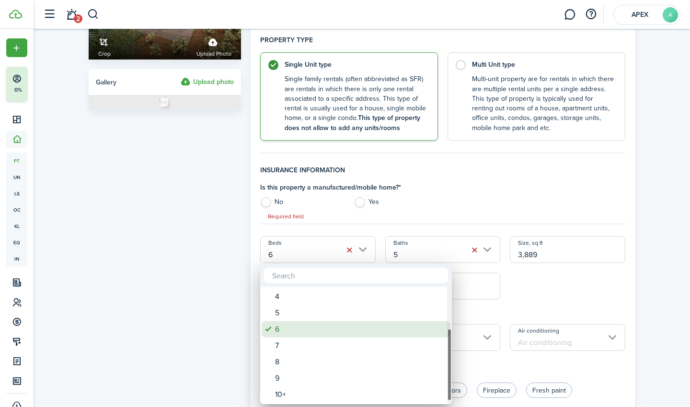
click at [361, 327] on div "6" at bounding box center [360, 329] width 170 height 16
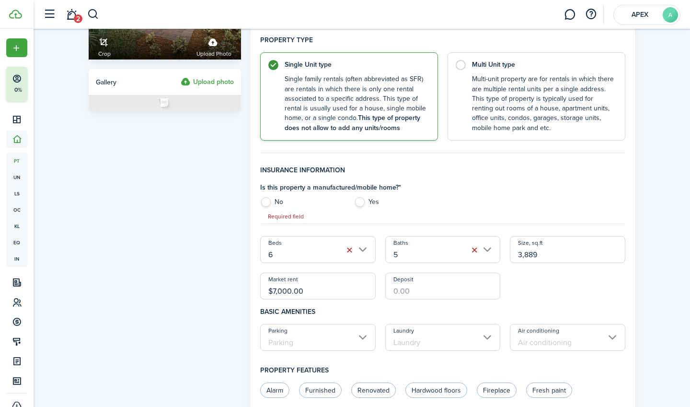
click at [361, 203] on label "Yes" at bounding box center [396, 204] width 84 height 14
radio input "true"
click at [275, 198] on label "No" at bounding box center [302, 204] width 84 height 14
radio input "true"
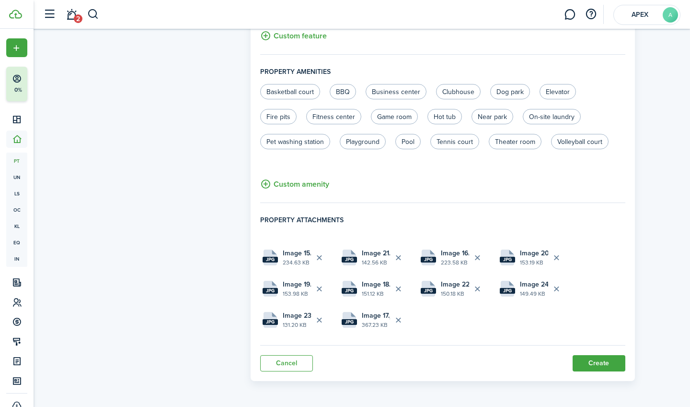
scroll to position [595, 0]
click at [591, 364] on button "Create" at bounding box center [599, 363] width 53 height 16
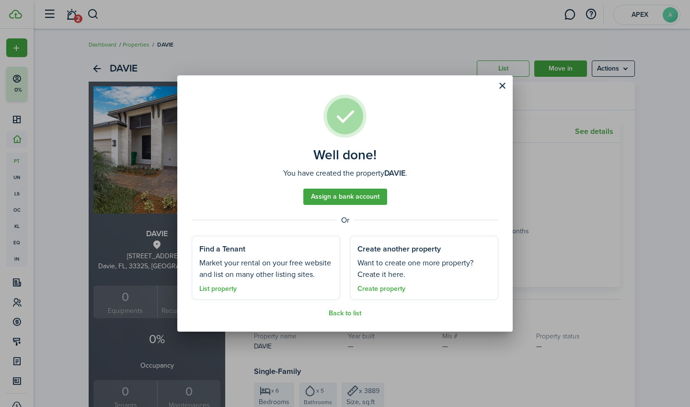
click at [223, 289] on link "List property" at bounding box center [217, 289] width 37 height 8
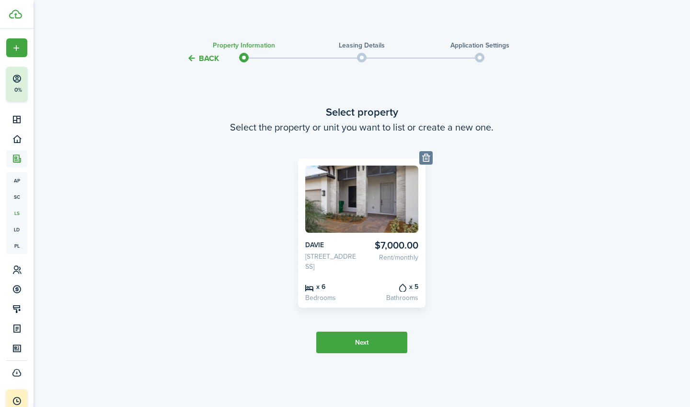
click at [353, 347] on button "Next" at bounding box center [361, 342] width 91 height 22
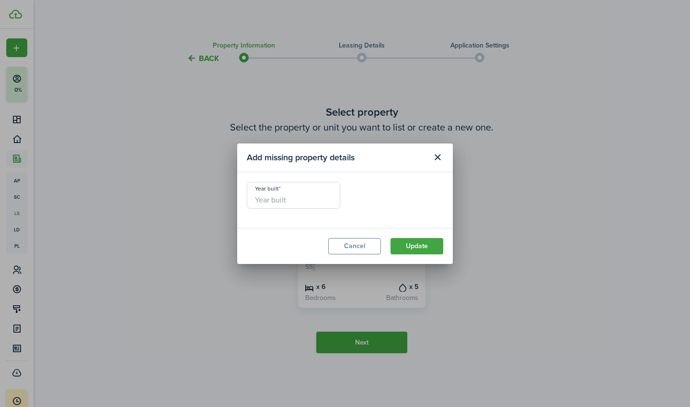
click at [435, 245] on button "Update" at bounding box center [417, 246] width 53 height 16
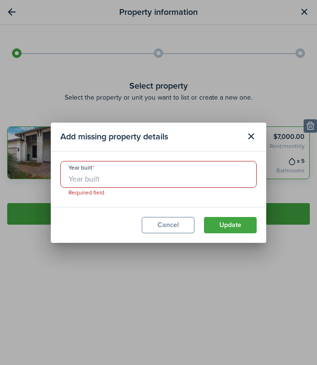
click at [155, 175] on input "Year built" at bounding box center [158, 174] width 197 height 27
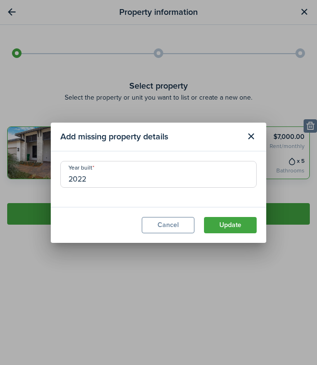
type input "2022"
click at [218, 224] on button "Update" at bounding box center [230, 225] width 53 height 16
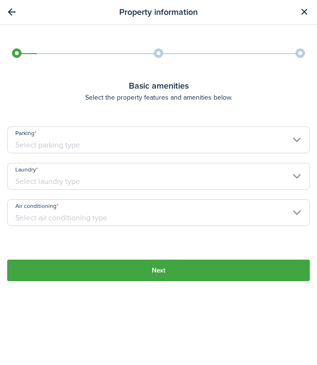
click at [193, 138] on input "Parking" at bounding box center [158, 140] width 303 height 27
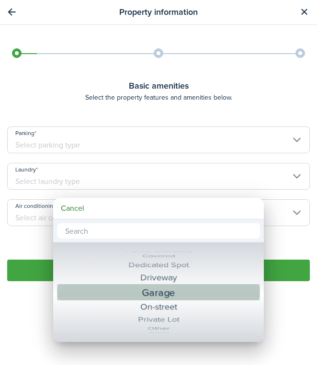
click at [171, 293] on div "Garage" at bounding box center [158, 292] width 167 height 17
type input "Garage"
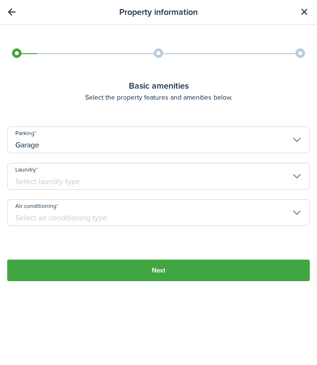
click at [142, 174] on input "Laundry" at bounding box center [158, 176] width 303 height 27
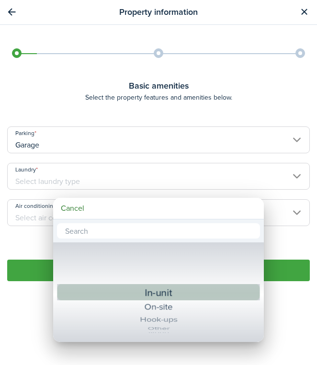
click at [163, 293] on div "In-unit" at bounding box center [158, 292] width 167 height 17
type input "In-unit"
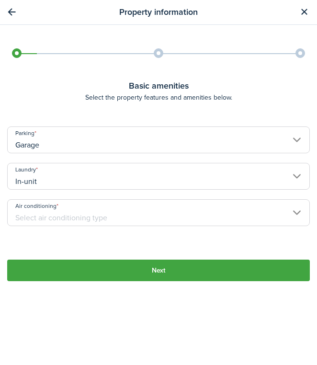
click at [125, 210] on input "Air conditioning" at bounding box center [158, 212] width 303 height 27
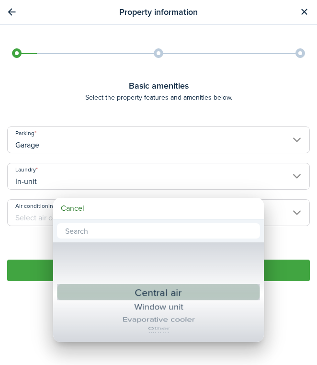
click at [156, 293] on div "Central air" at bounding box center [158, 292] width 167 height 17
type input "Central air"
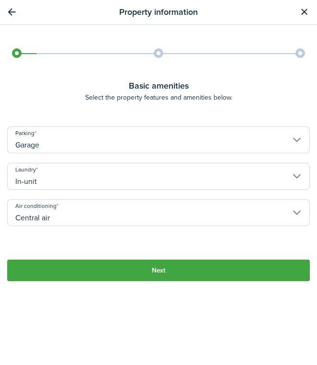
click at [161, 279] on button "Next" at bounding box center [158, 271] width 303 height 22
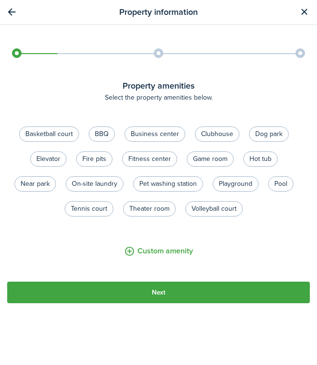
click at [169, 293] on button "Next" at bounding box center [158, 293] width 303 height 22
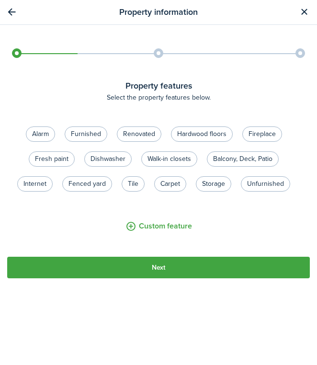
click at [160, 269] on button "Next" at bounding box center [158, 268] width 303 height 22
click at [49, 134] on label "Alarm" at bounding box center [40, 134] width 29 height 15
radio input "true"
click at [78, 134] on label "Furnished" at bounding box center [86, 134] width 43 height 15
radio input "true"
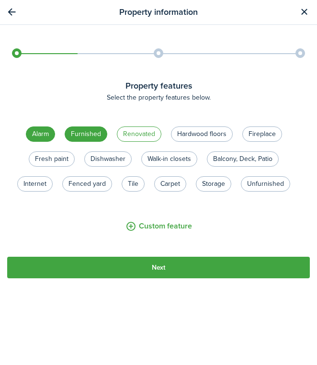
click at [127, 136] on label "Renovated" at bounding box center [139, 134] width 45 height 15
radio input "true"
click at [197, 143] on control-radio-group "Alarm Furnished Renovated Hardwood floors Fireplace Fresh paint Dishwasher Walk…" at bounding box center [153, 164] width 303 height 75
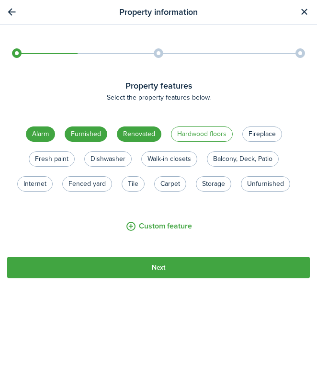
click at [205, 129] on label "Hardwood floors" at bounding box center [202, 134] width 62 height 15
radio input "true"
click at [260, 130] on label "Fireplace" at bounding box center [263, 134] width 40 height 15
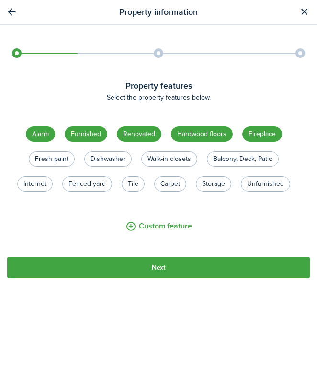
radio input "true"
click at [255, 164] on label "Balcony, Deck, Patio" at bounding box center [243, 158] width 72 height 15
radio input "true"
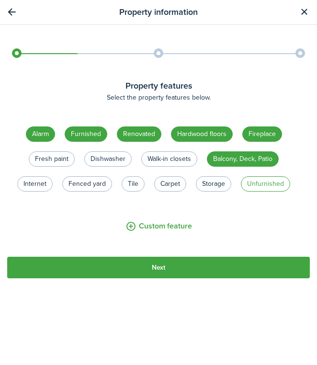
click at [269, 184] on label "Unfurnished" at bounding box center [265, 183] width 49 height 15
radio input "true"
click at [211, 181] on label "Storage" at bounding box center [213, 183] width 35 height 15
radio input "true"
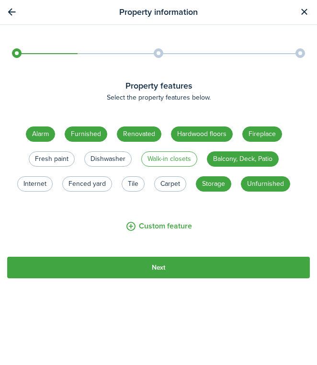
click at [172, 164] on label "Walk-in closets" at bounding box center [169, 158] width 56 height 15
radio input "true"
click at [167, 188] on label "Carpet" at bounding box center [170, 183] width 32 height 15
radio input "true"
click at [147, 186] on control-radio-group "Alarm Furnished Renovated Hardwood floors Fireplace Fresh paint Dishwasher Walk…" at bounding box center [153, 164] width 303 height 75
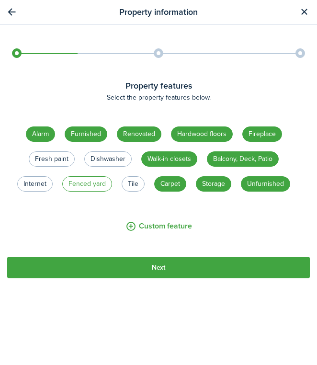
click at [98, 184] on label "Fenced yard" at bounding box center [87, 183] width 50 height 15
radio input "true"
click at [104, 158] on label "Dishwasher" at bounding box center [107, 158] width 47 height 15
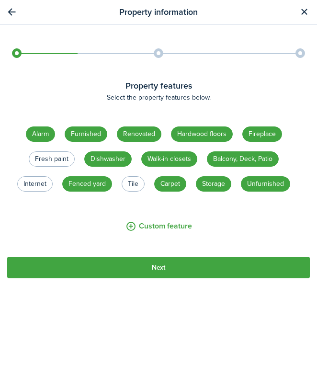
radio input "true"
click at [56, 158] on label "Fresh paint" at bounding box center [52, 158] width 46 height 15
radio input "true"
click at [40, 187] on label "Internet" at bounding box center [34, 183] width 35 height 15
radio input "true"
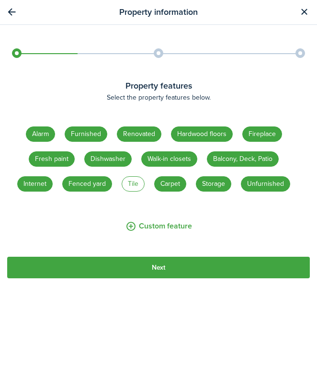
click at [139, 186] on label "Tile" at bounding box center [133, 183] width 23 height 15
radio input "true"
click at [189, 271] on button "Next" at bounding box center [158, 268] width 303 height 22
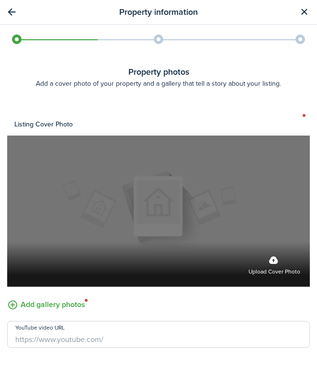
click at [181, 221] on label "Upload cover photo" at bounding box center [158, 211] width 303 height 151
click at [7, 242] on input "Upload cover photo" at bounding box center [7, 242] width 0 height 0
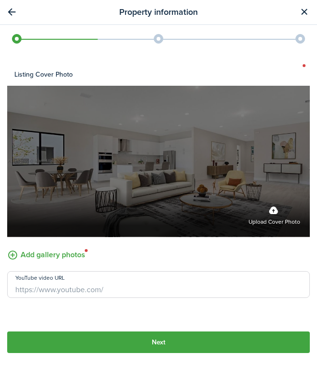
scroll to position [50, 0]
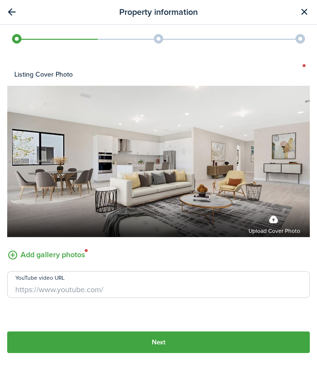
click at [246, 341] on button "Next" at bounding box center [158, 343] width 303 height 22
click at [65, 256] on label "Add gallery photos" at bounding box center [46, 254] width 78 height 15
click at [7, 247] on input "Add gallery photos" at bounding box center [7, 247] width 0 height 0
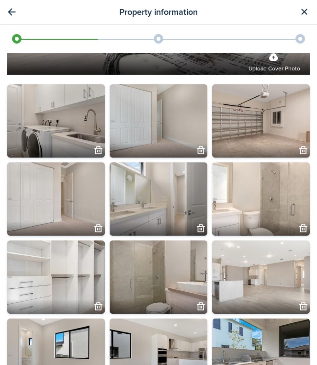
scroll to position [224, 0]
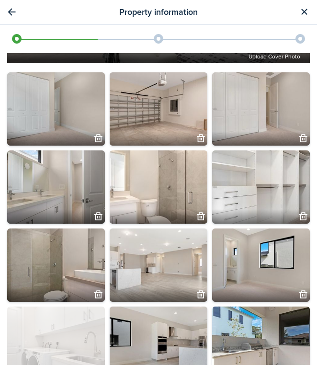
drag, startPoint x: 54, startPoint y: 108, endPoint x: 90, endPoint y: 315, distance: 210.2
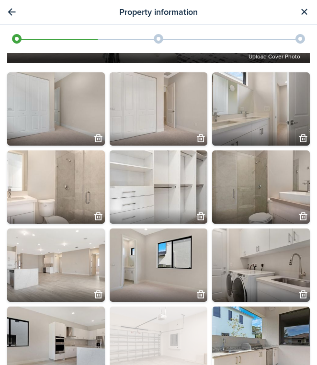
drag, startPoint x: 133, startPoint y: 118, endPoint x: 182, endPoint y: 352, distance: 239.5
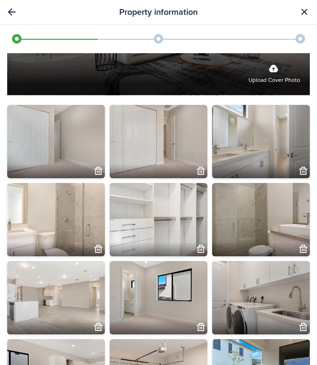
scroll to position [204, 0]
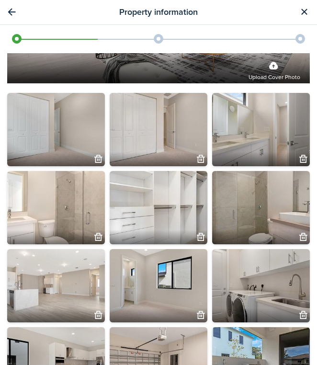
click at [93, 235] on button "button" at bounding box center [98, 237] width 13 height 13
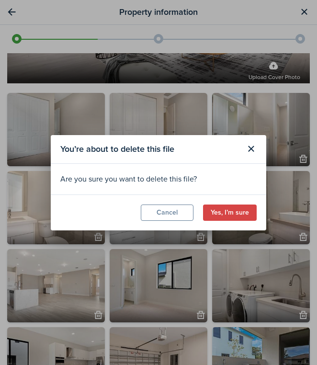
click at [93, 235] on div "You’re about to delete this file Are you sure you want to delete this file? Can…" at bounding box center [158, 182] width 317 height 365
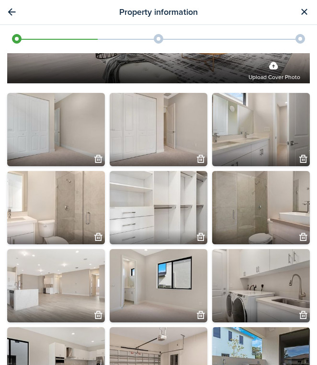
click at [93, 235] on button "button" at bounding box center [98, 237] width 13 height 13
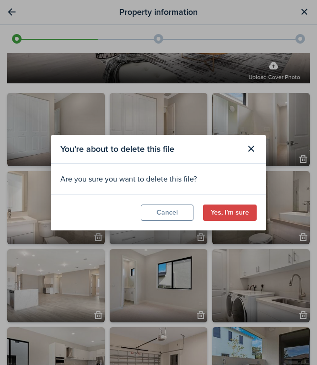
click at [93, 235] on div "You’re about to delete this file Are you sure you want to delete this file? Can…" at bounding box center [158, 182] width 317 height 365
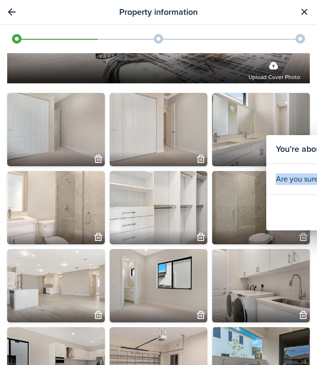
click at [93, 235] on div "You’re about to delete this file Are you sure you want to delete this file? Can…" at bounding box center [158, 182] width 317 height 365
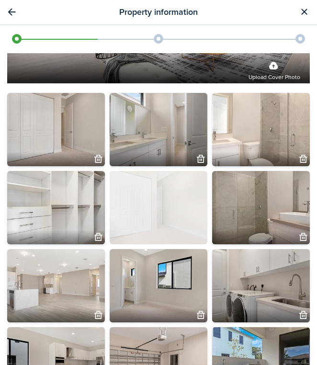
drag, startPoint x: 77, startPoint y: 133, endPoint x: 193, endPoint y: 394, distance: 285.6
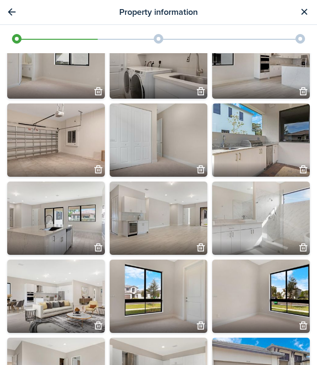
scroll to position [479, 0]
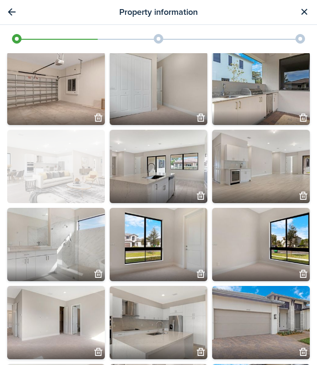
drag, startPoint x: 67, startPoint y: 271, endPoint x: 49, endPoint y: 138, distance: 133.9
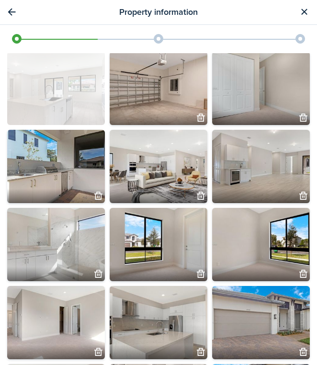
drag, startPoint x: 140, startPoint y: 186, endPoint x: 103, endPoint y: 86, distance: 105.9
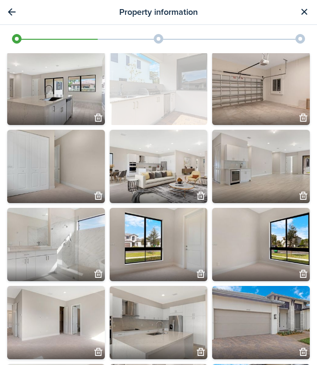
drag, startPoint x: 90, startPoint y: 169, endPoint x: 143, endPoint y: 55, distance: 125.7
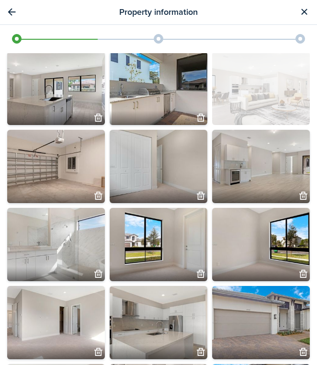
drag, startPoint x: 178, startPoint y: 172, endPoint x: 242, endPoint y: 89, distance: 105.0
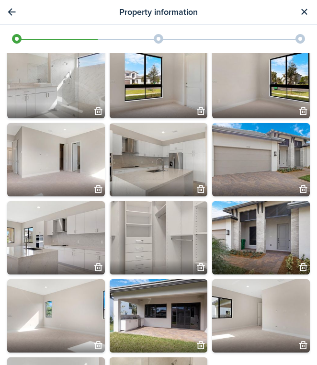
scroll to position [647, 0]
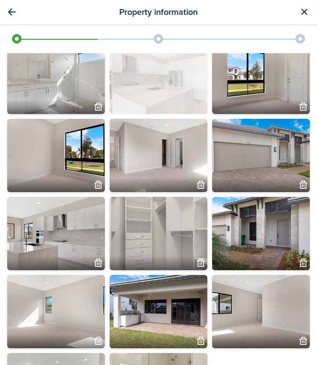
drag, startPoint x: 178, startPoint y: 164, endPoint x: 153, endPoint y: 86, distance: 81.9
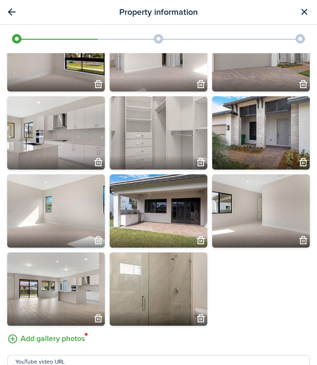
scroll to position [760, 0]
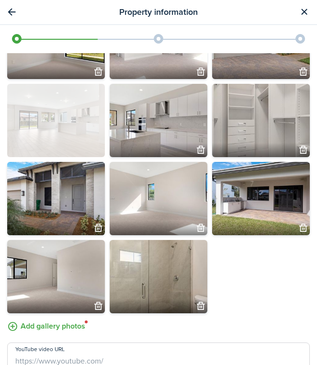
drag, startPoint x: 84, startPoint y: 296, endPoint x: 70, endPoint y: 149, distance: 147.4
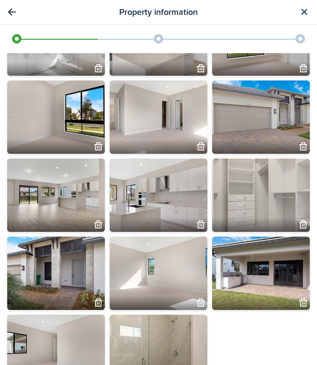
scroll to position [666, 0]
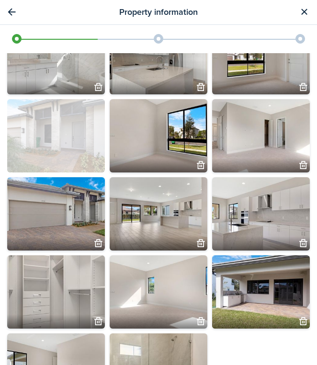
drag, startPoint x: 91, startPoint y: 281, endPoint x: 58, endPoint y: 130, distance: 154.6
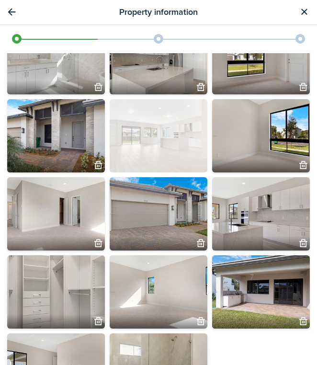
drag, startPoint x: 159, startPoint y: 211, endPoint x: 127, endPoint y: 109, distance: 107.5
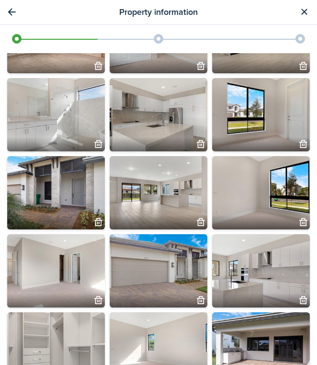
scroll to position [600, 0]
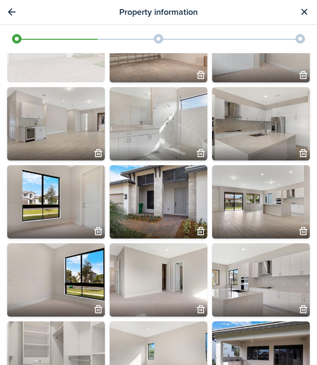
drag, startPoint x: 185, startPoint y: 289, endPoint x: 97, endPoint y: 64, distance: 241.3
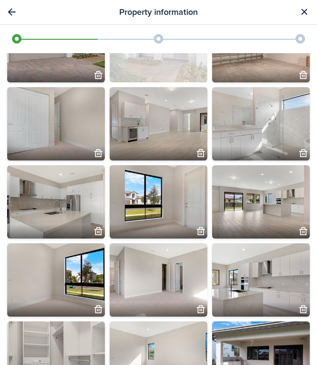
drag, startPoint x: 170, startPoint y: 213, endPoint x: 157, endPoint y: 80, distance: 134.4
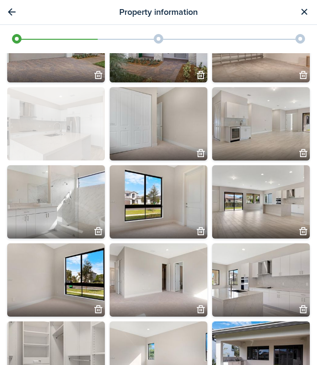
drag, startPoint x: 84, startPoint y: 229, endPoint x: 91, endPoint y: 147, distance: 82.8
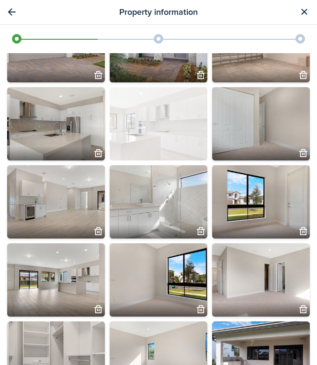
drag, startPoint x: 275, startPoint y: 275, endPoint x: 208, endPoint y: 124, distance: 165.3
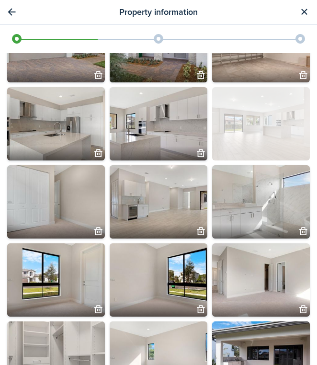
drag, startPoint x: 77, startPoint y: 296, endPoint x: 262, endPoint y: 118, distance: 256.7
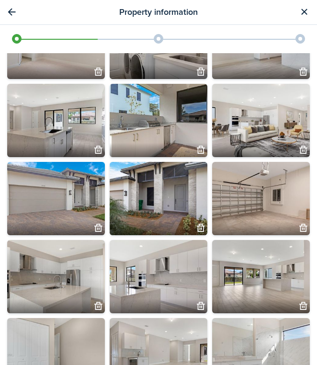
scroll to position [448, 0]
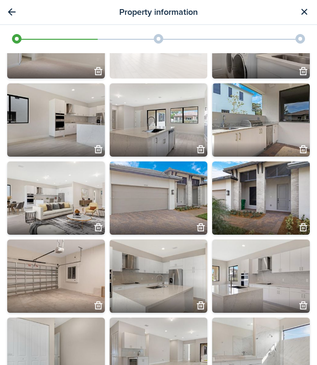
drag, startPoint x: 291, startPoint y: 286, endPoint x: 198, endPoint y: 55, distance: 249.5
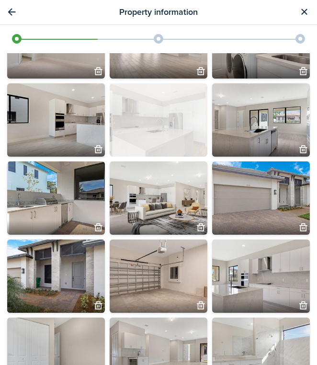
drag, startPoint x: 185, startPoint y: 283, endPoint x: 135, endPoint y: 101, distance: 188.7
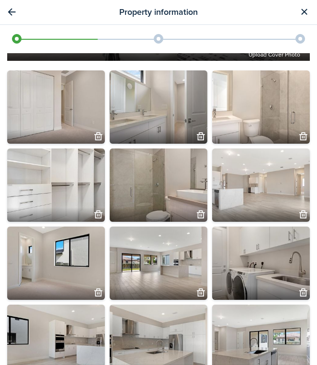
scroll to position [225, 0]
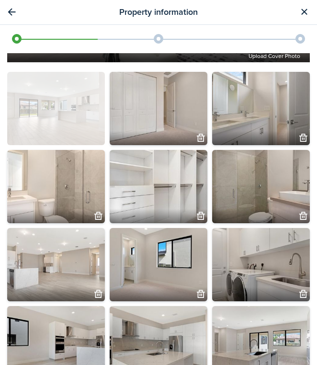
drag, startPoint x: 169, startPoint y: 267, endPoint x: 92, endPoint y: 103, distance: 181.4
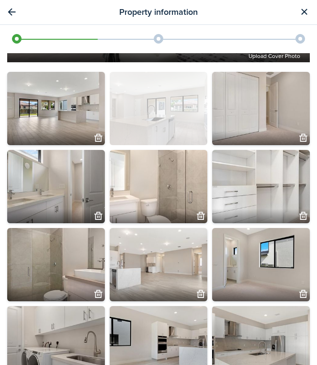
drag, startPoint x: 284, startPoint y: 350, endPoint x: 132, endPoint y: 87, distance: 304.3
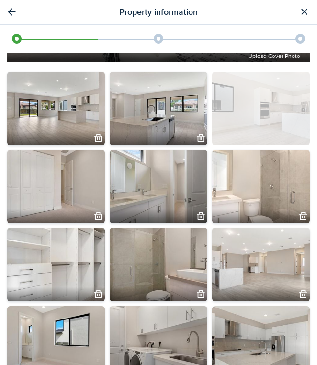
drag, startPoint x: 190, startPoint y: 341, endPoint x: 220, endPoint y: 80, distance: 263.0
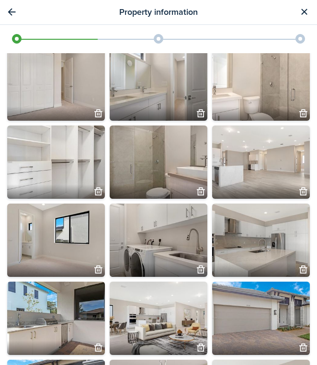
scroll to position [326, 0]
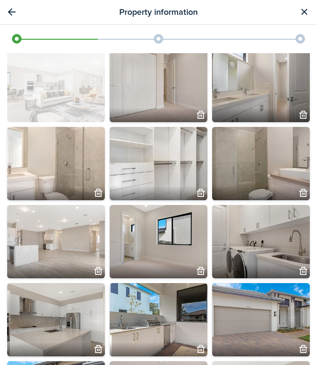
drag, startPoint x: 190, startPoint y: 325, endPoint x: 64, endPoint y: 78, distance: 277.0
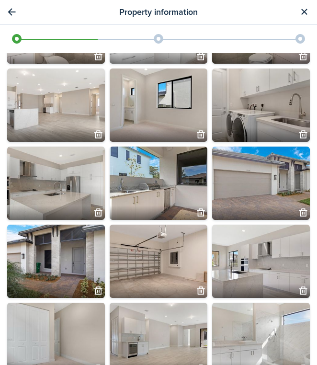
scroll to position [464, 0]
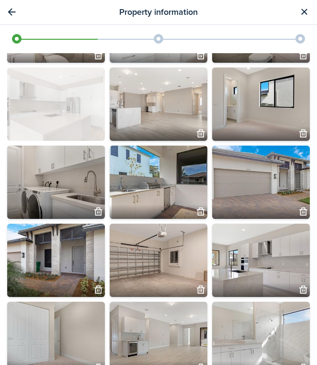
drag, startPoint x: 35, startPoint y: 189, endPoint x: 73, endPoint y: 67, distance: 128.1
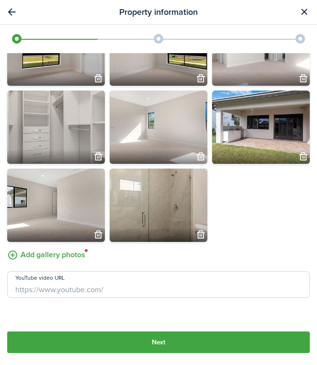
scroll to position [831, 0]
click at [147, 340] on button "Next" at bounding box center [158, 343] width 303 height 22
click at [209, 343] on button "Next" at bounding box center [158, 343] width 303 height 22
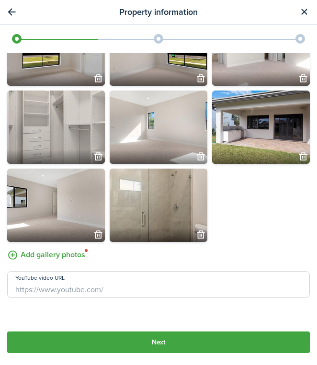
click at [209, 343] on button "Next" at bounding box center [158, 343] width 303 height 22
click at [78, 291] on input "YouTube video URL" at bounding box center [158, 284] width 303 height 27
click at [69, 256] on label "Add gallery photos" at bounding box center [46, 254] width 78 height 15
click at [7, 247] on input "Add gallery photos" at bounding box center [7, 247] width 0 height 0
click at [209, 340] on button "Next" at bounding box center [158, 343] width 303 height 22
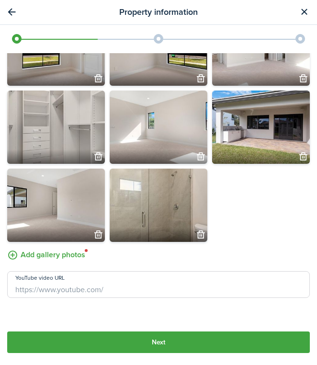
click at [209, 340] on button "Next" at bounding box center [158, 343] width 303 height 22
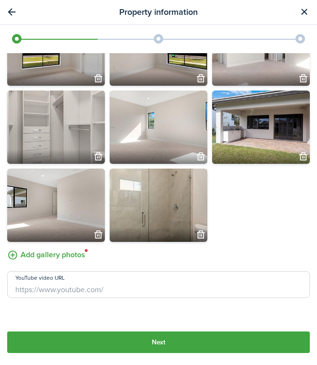
click at [209, 340] on button "Next" at bounding box center [158, 343] width 303 height 22
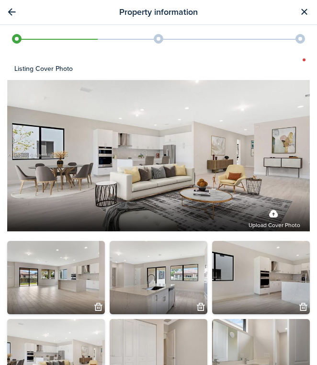
scroll to position [55, 0]
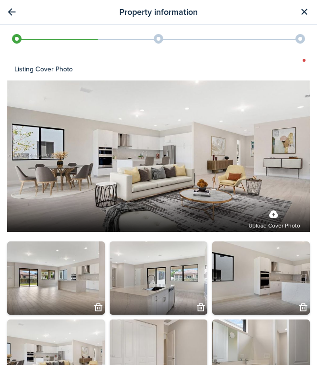
click at [304, 60] on panel-main-header "Listing cover photo" at bounding box center [158, 69] width 303 height 23
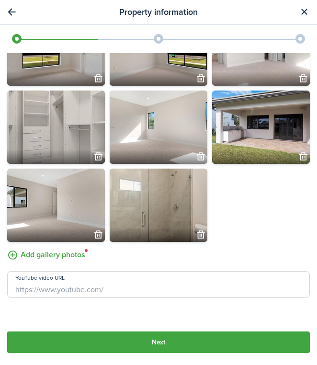
scroll to position [831, 0]
click at [183, 335] on button "Next" at bounding box center [158, 343] width 303 height 22
